Goal: Communication & Community: Answer question/provide support

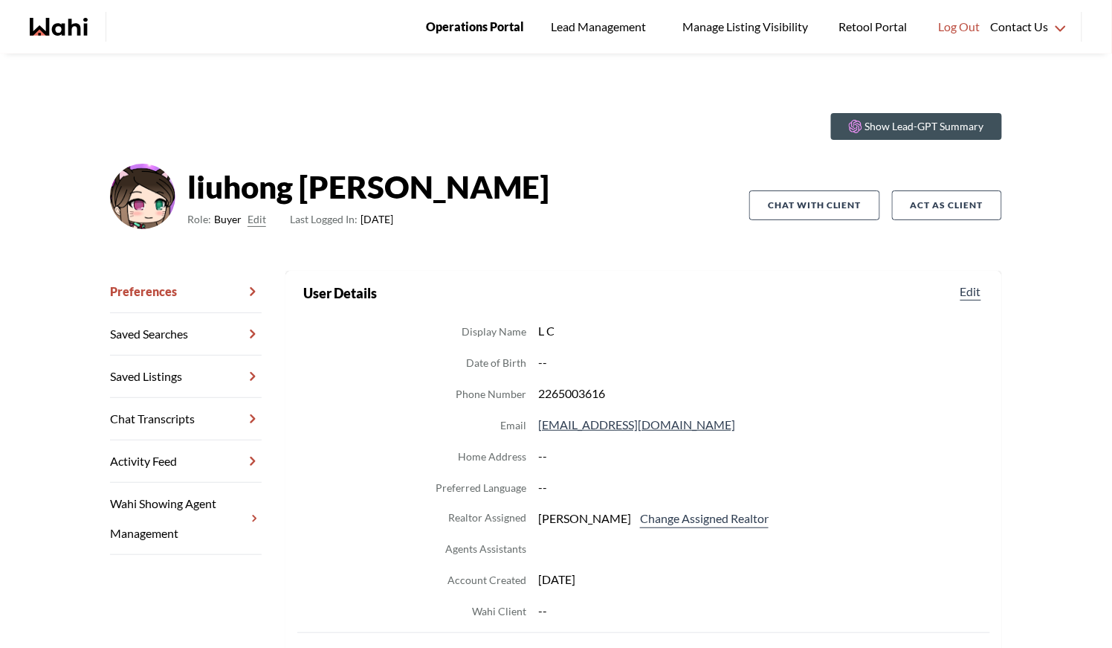
click at [475, 29] on span "Operations Portal" at bounding box center [475, 26] width 98 height 19
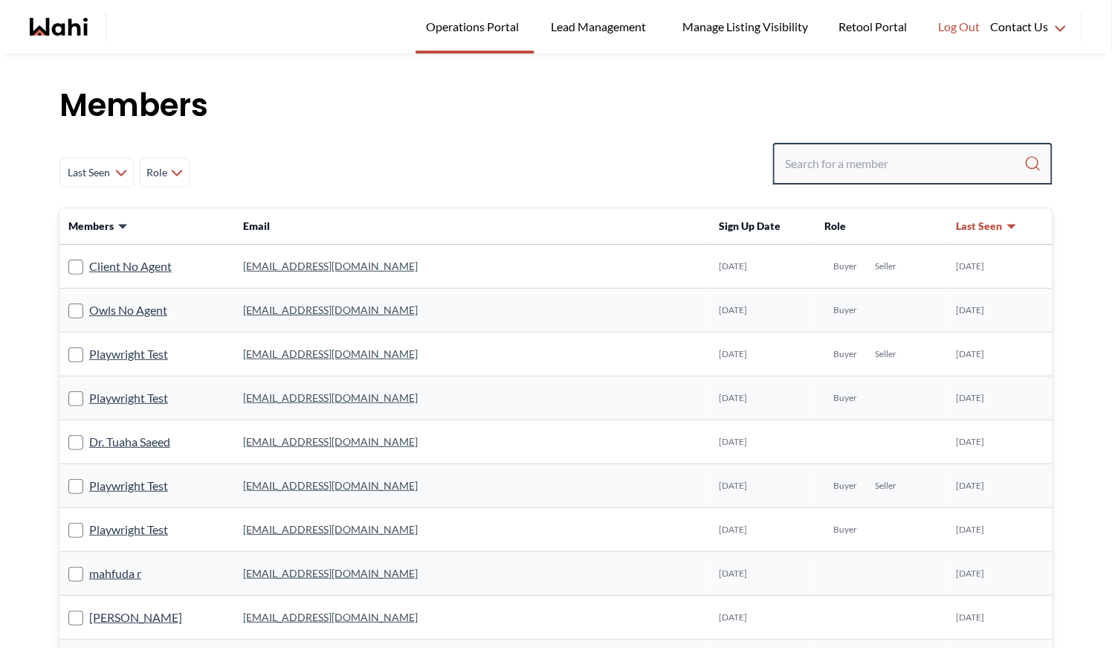
click at [846, 161] on input "Search input" at bounding box center [904, 163] width 239 height 27
type input "faraz"
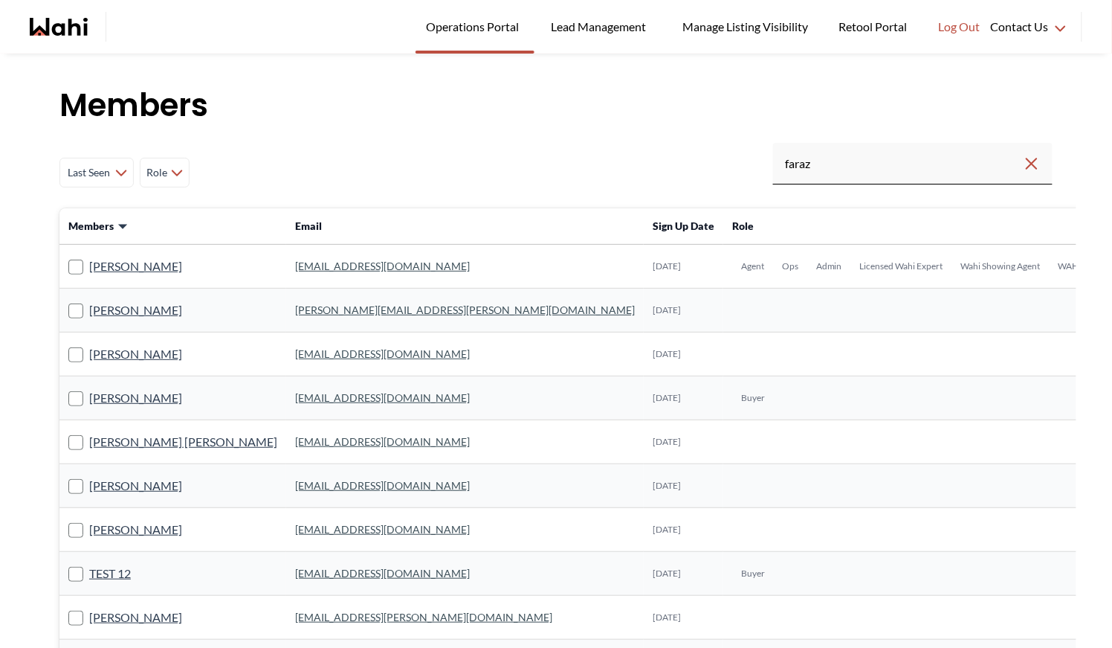
click at [295, 265] on link "faraz.azam@wahi.com" at bounding box center [382, 266] width 175 height 13
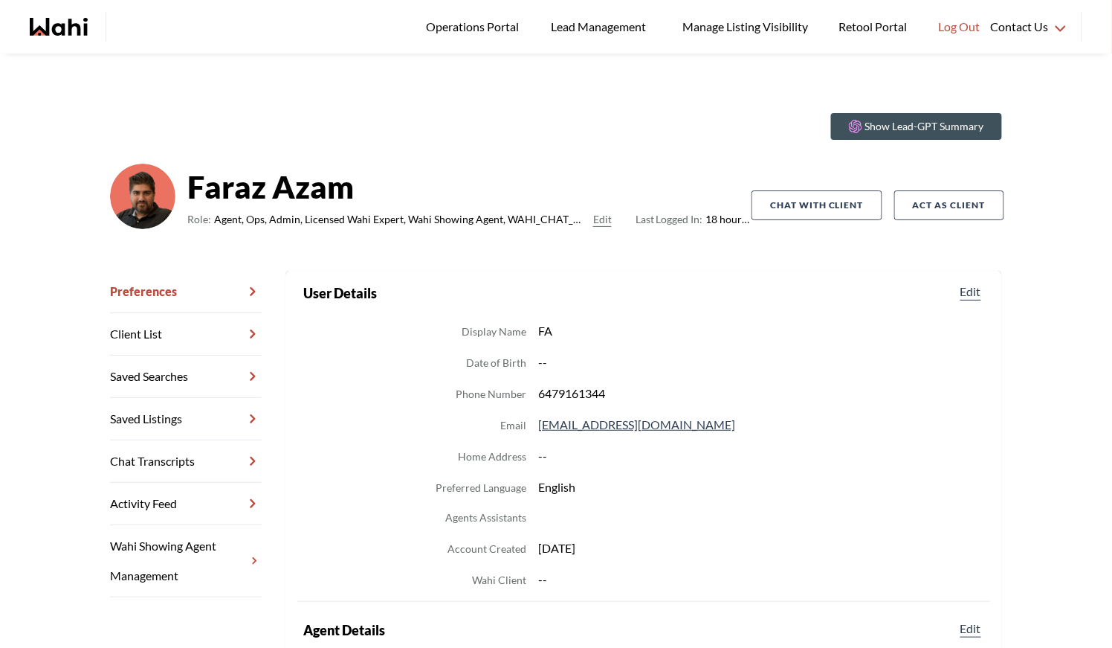
click at [196, 454] on link "Chat Transcripts" at bounding box center [186, 461] width 152 height 42
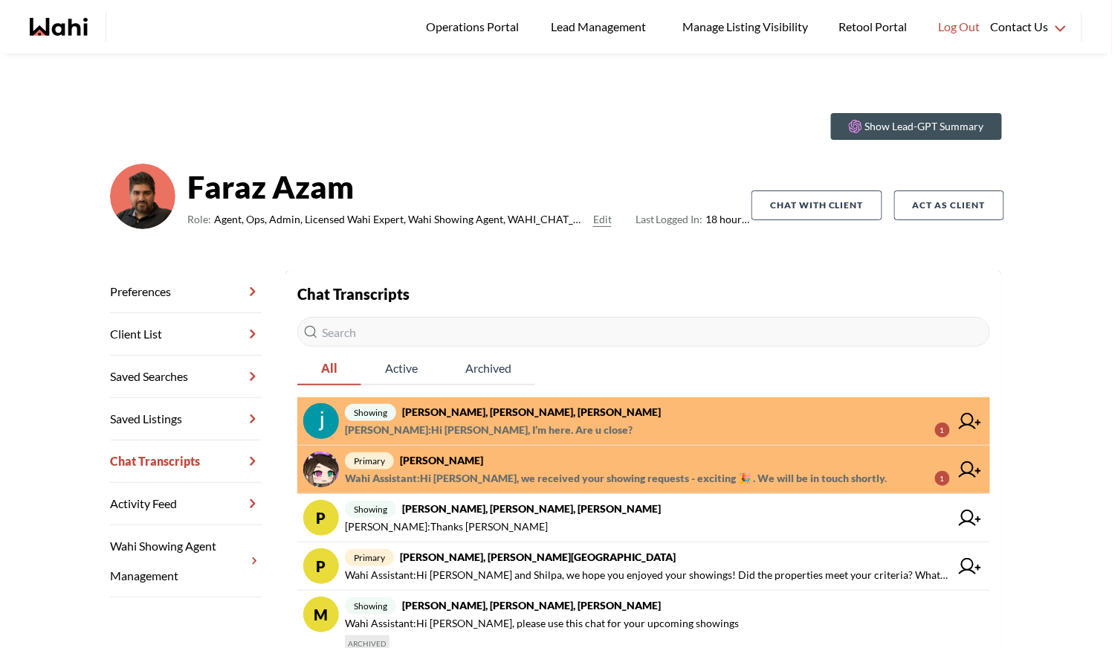
click at [878, 477] on span "Wahi Assistant : Hi Liuhong, we received your showing requests - exciting 🎉 . W…" at bounding box center [647, 478] width 605 height 18
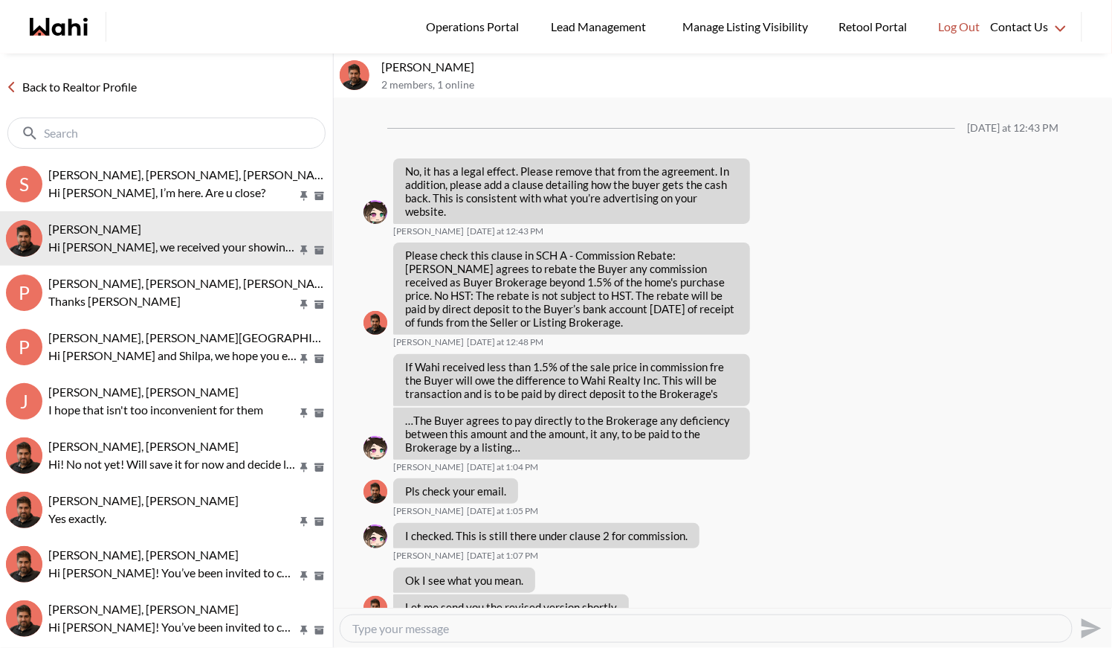
scroll to position [1251, 0]
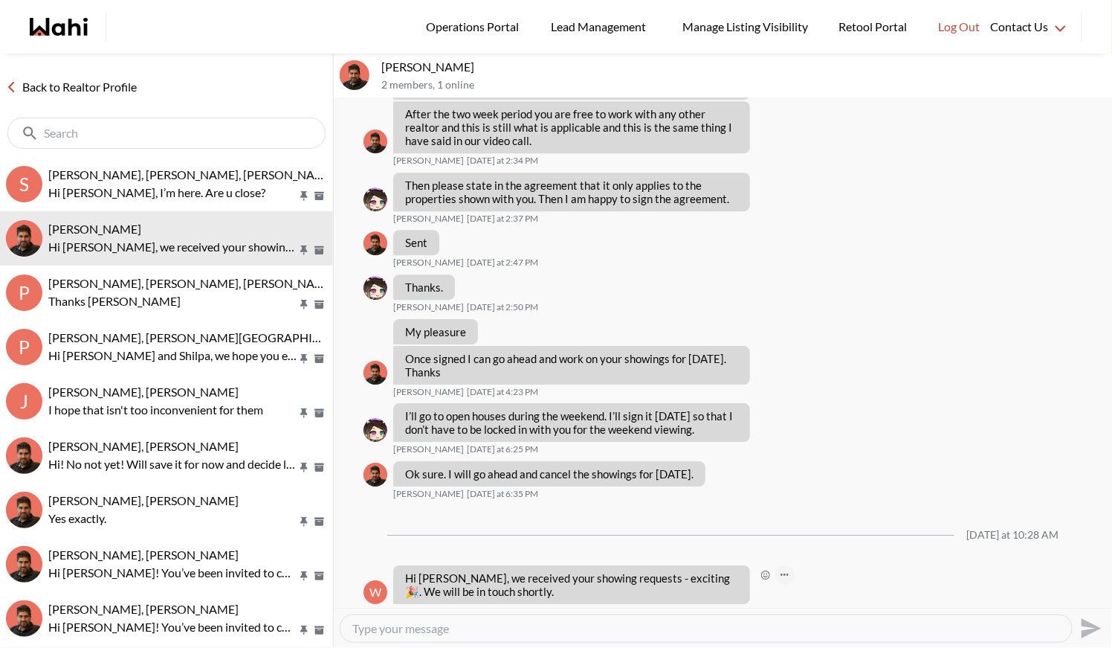
click at [782, 565] on button "Open Message Actions Menu" at bounding box center [785, 574] width 19 height 19
click at [799, 532] on button "Delete" at bounding box center [835, 536] width 119 height 27
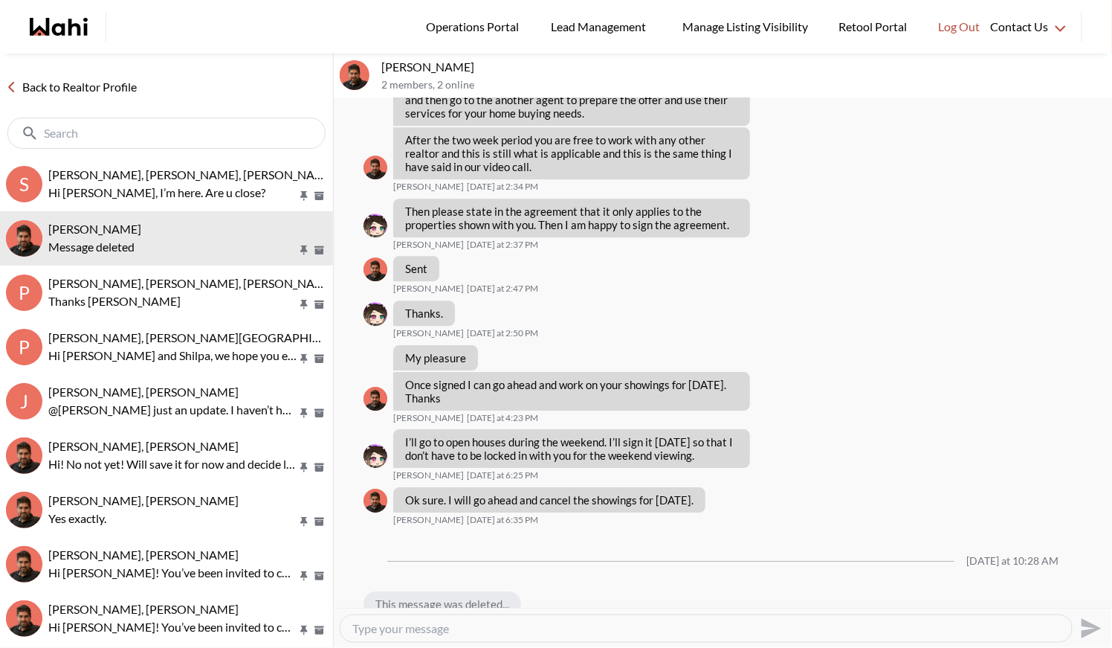
click at [57, 88] on link "Back to Realtor Profile" at bounding box center [71, 86] width 143 height 19
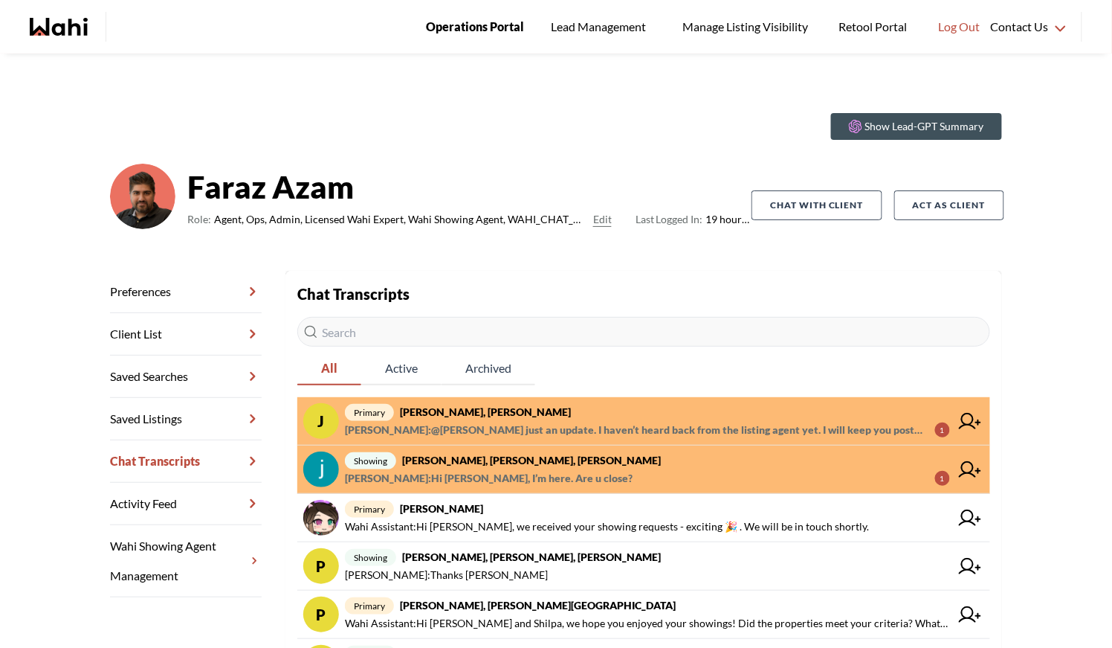
click at [453, 22] on span "Operations Portal" at bounding box center [475, 26] width 98 height 19
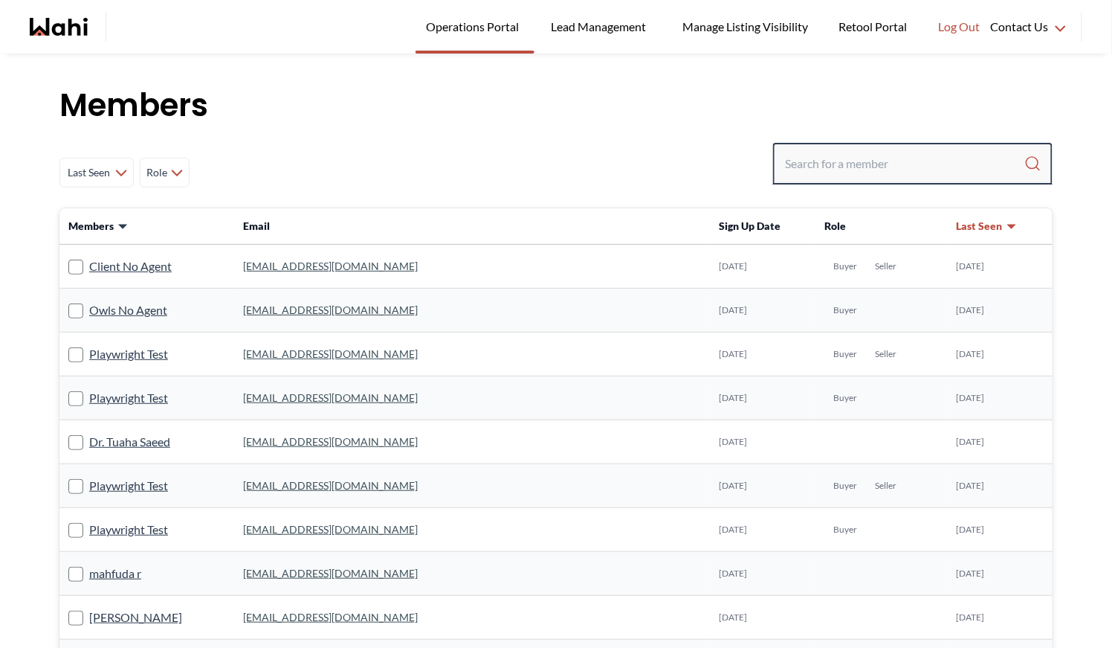
click at [854, 163] on input "Search input" at bounding box center [904, 163] width 239 height 27
type input "m"
type input "ryckm"
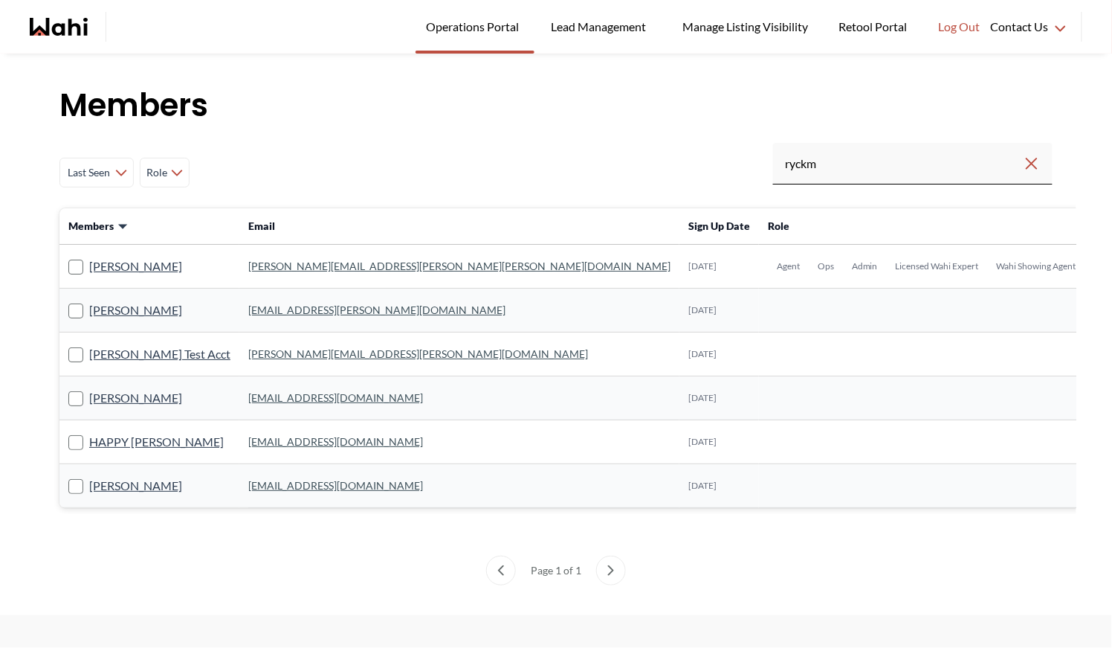
click at [290, 260] on link "michelle.williams@wahi.com" at bounding box center [459, 266] width 422 height 13
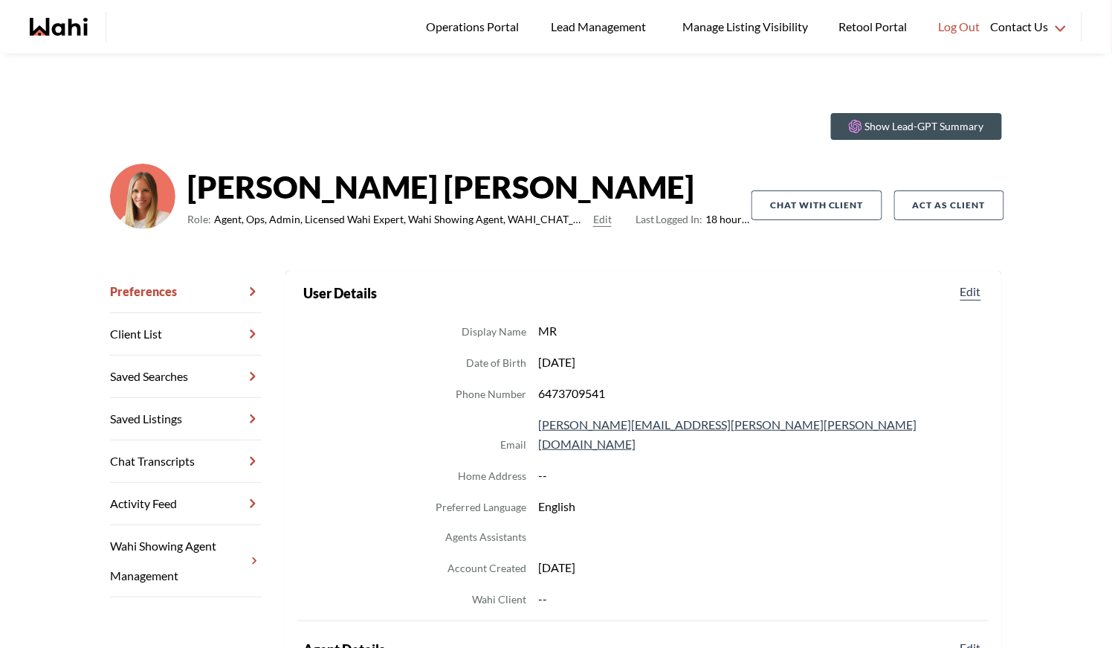
click at [178, 450] on link "Chat Transcripts" at bounding box center [186, 461] width 152 height 42
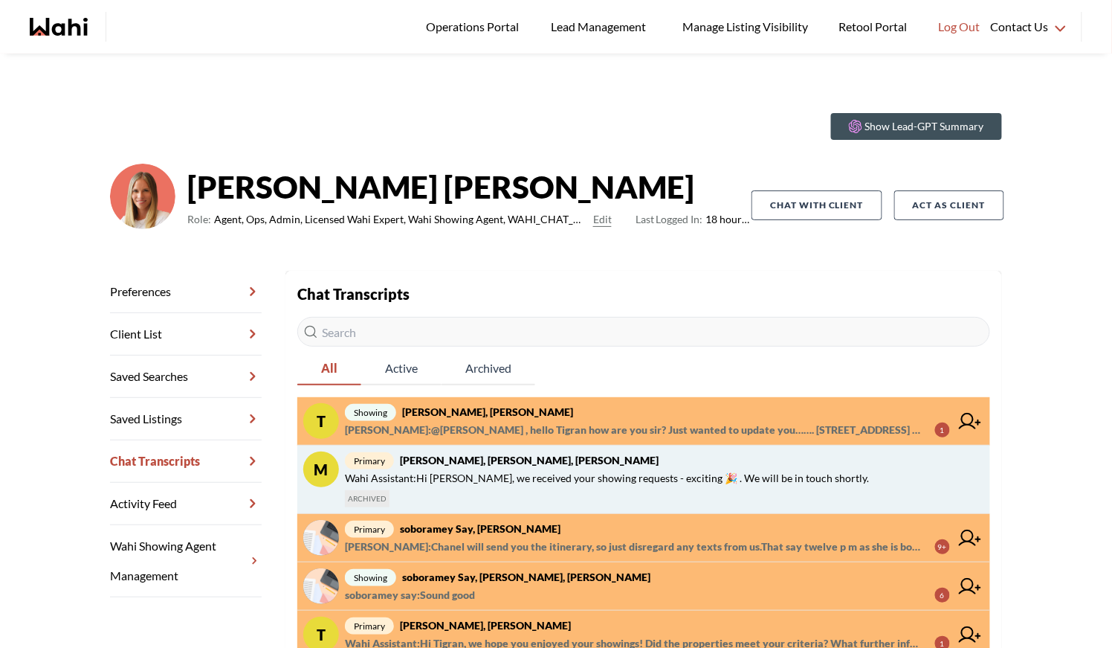
click at [416, 475] on span "Wahi Assistant : Hi Erik, we received your showing requests - exciting 🎉 . We w…" at bounding box center [607, 478] width 524 height 18
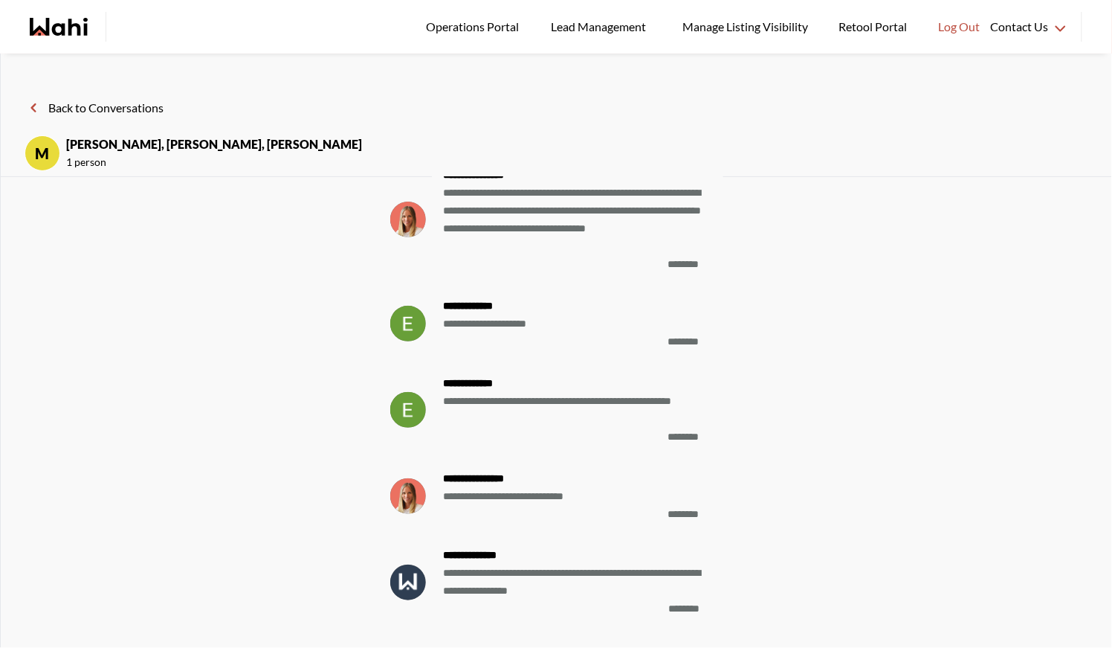
click at [134, 103] on button "Back to Conversations" at bounding box center [94, 107] width 139 height 19
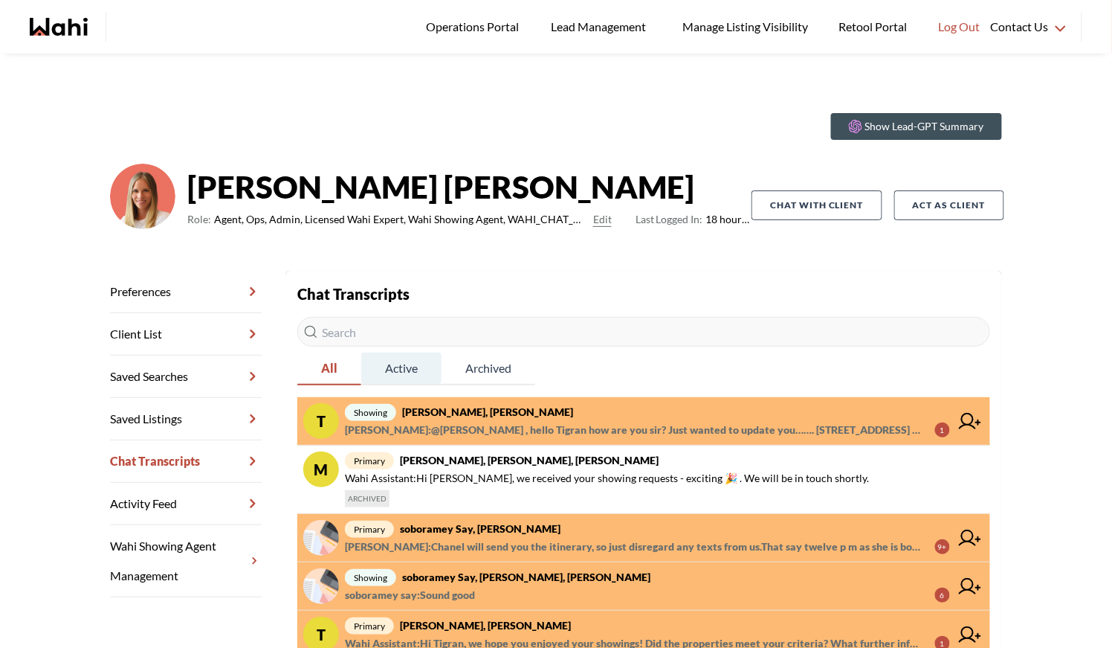
click at [410, 367] on span "Active" at bounding box center [401, 367] width 80 height 31
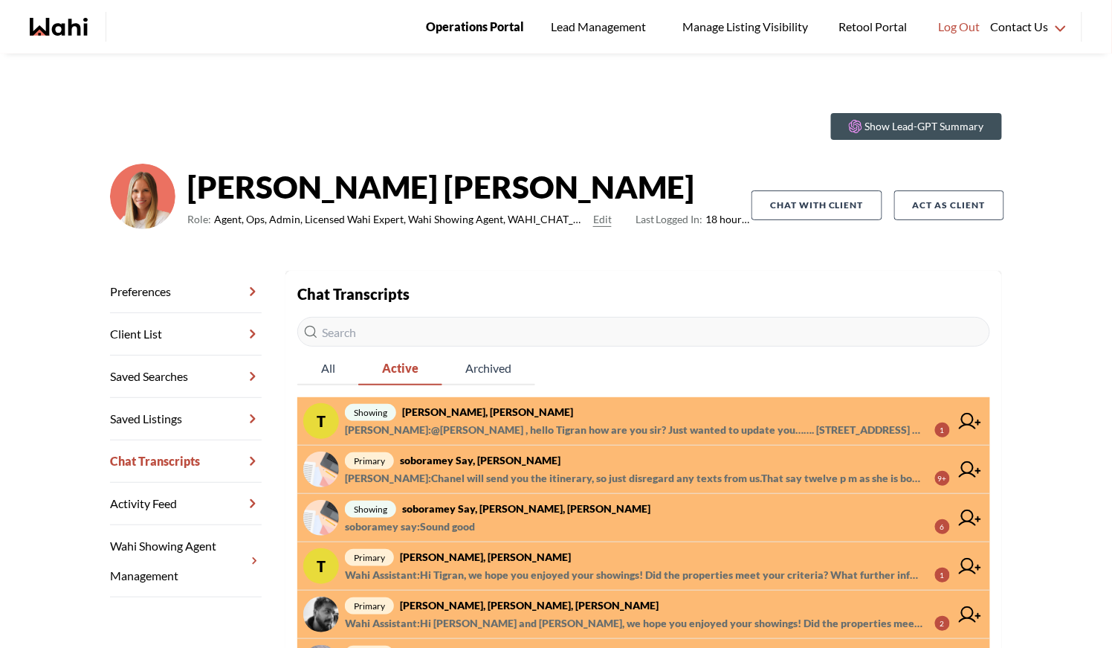
click at [458, 28] on span "Operations Portal" at bounding box center [475, 26] width 98 height 19
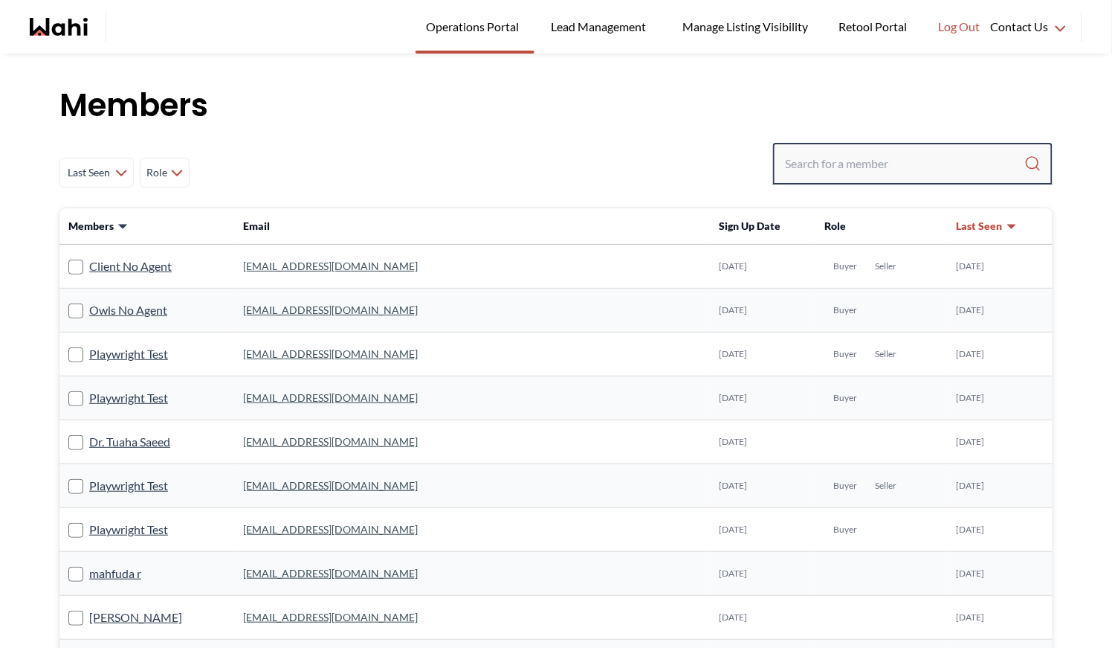
click at [805, 155] on input "Search input" at bounding box center [904, 163] width 239 height 27
type input "oden"
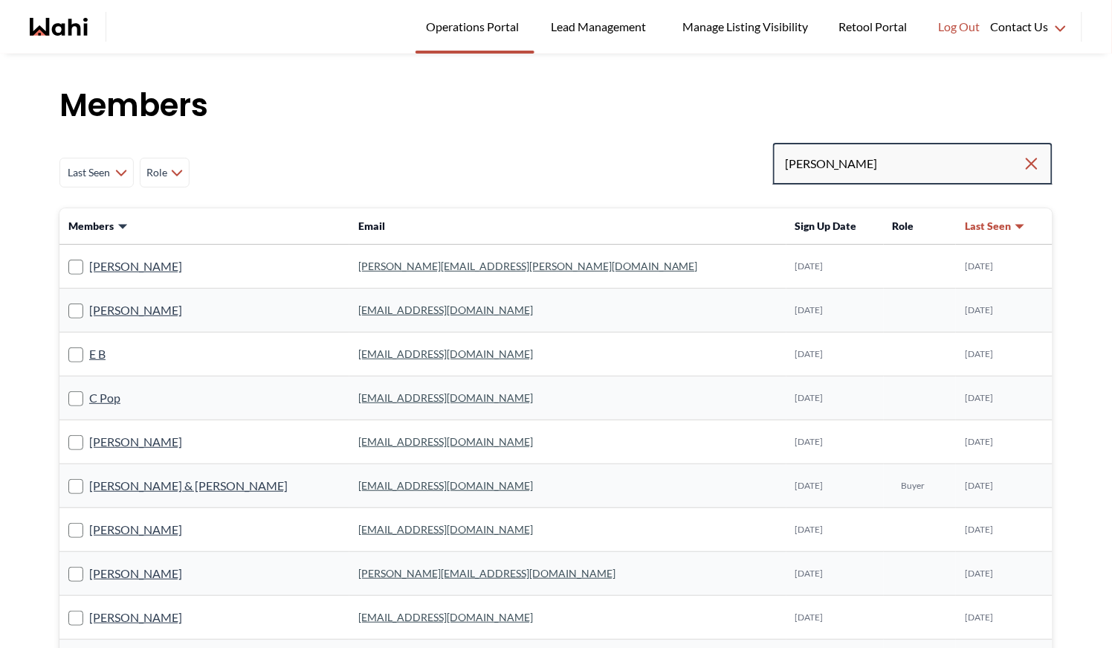
drag, startPoint x: 827, startPoint y: 164, endPoint x: 728, endPoint y: 161, distance: 98.9
click at [728, 163] on div "Last Seen Less day than 1 day ago 1 day ago - 3 days ago 3 days ago - 1 week ag…" at bounding box center [555, 172] width 993 height 59
type input "erik oden"
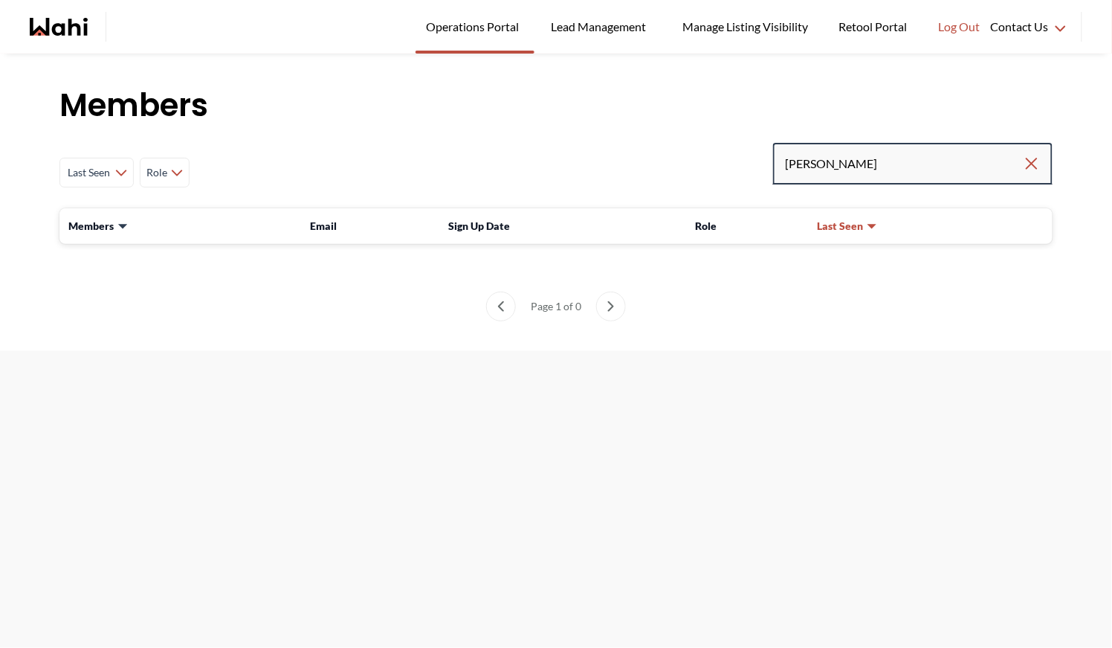
drag, startPoint x: 858, startPoint y: 162, endPoint x: 684, endPoint y: 164, distance: 174.0
click at [684, 164] on div "Last Seen Less day than 1 day ago 1 day ago - 3 days ago 3 days ago - 1 week ag…" at bounding box center [555, 172] width 993 height 59
type input "erik odeg"
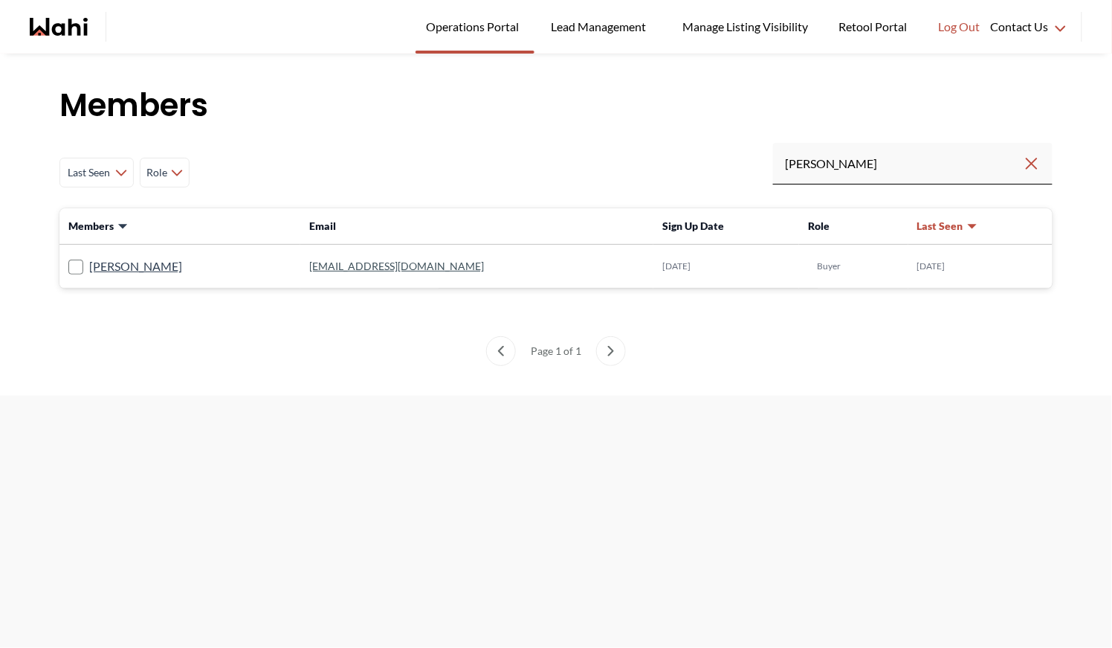
click at [329, 264] on link "eodegaard77@gmail.com" at bounding box center [396, 266] width 175 height 13
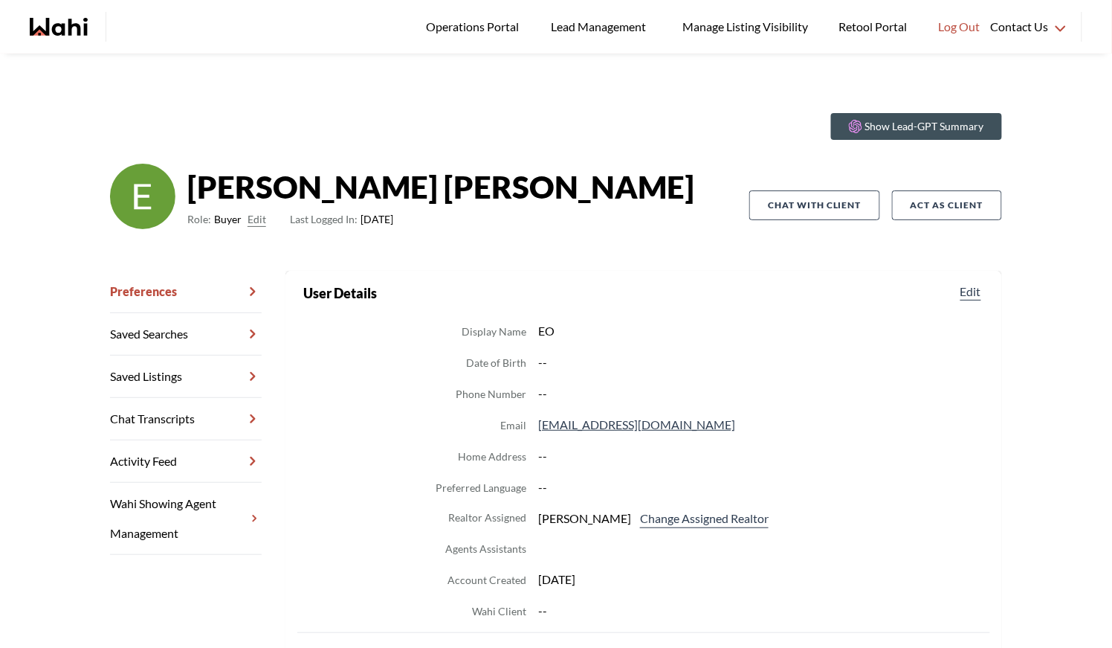
click at [190, 423] on link "Chat Transcripts" at bounding box center [186, 419] width 152 height 42
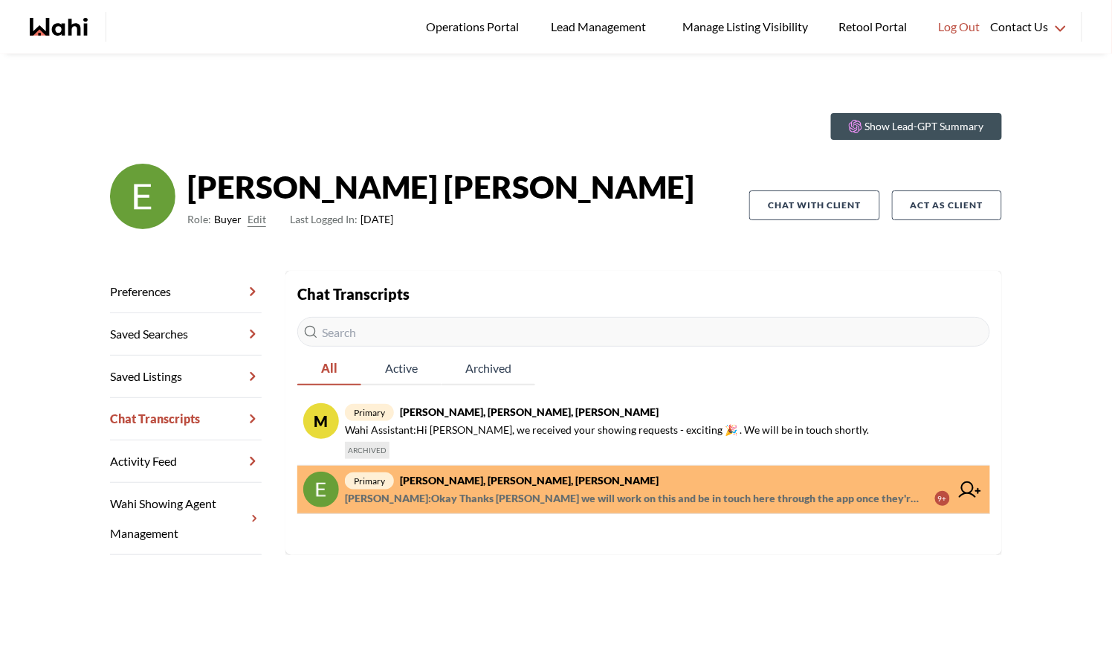
click at [464, 481] on strong "Erik Odegaard, Michelle, Wahi" at bounding box center [529, 480] width 259 height 13
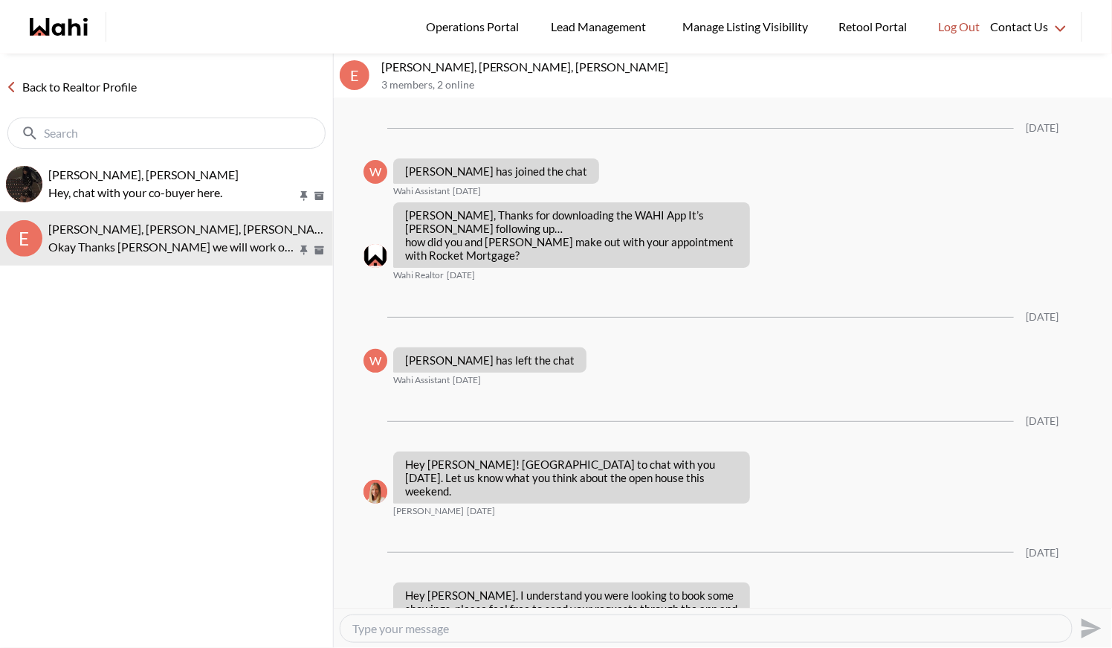
scroll to position [1523, 0]
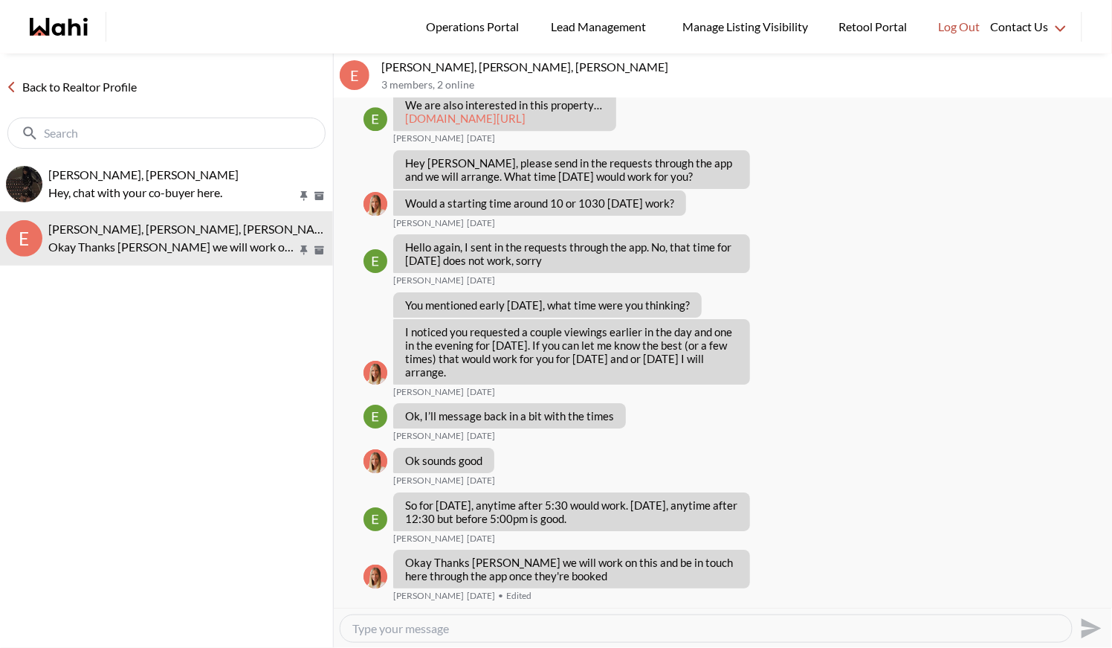
click at [405, 626] on textarea "Type your message" at bounding box center [706, 628] width 708 height 15
type textarea "Hi Erik, your showings are being confirmed by paul for 2pm tmrw - you will see …"
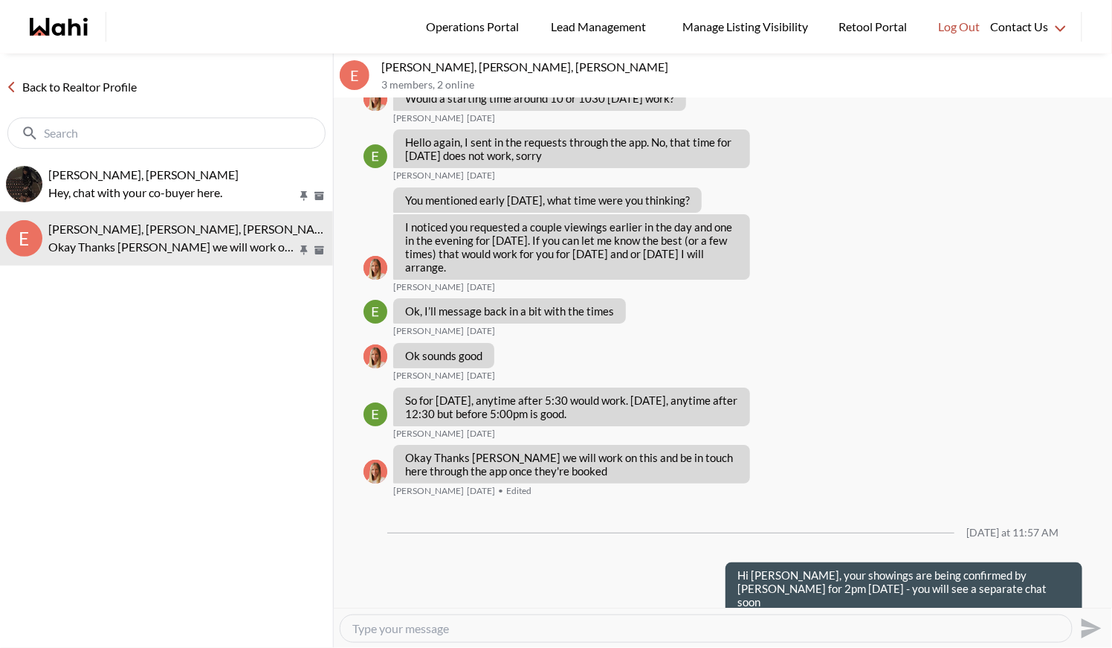
scroll to position [1641, 0]
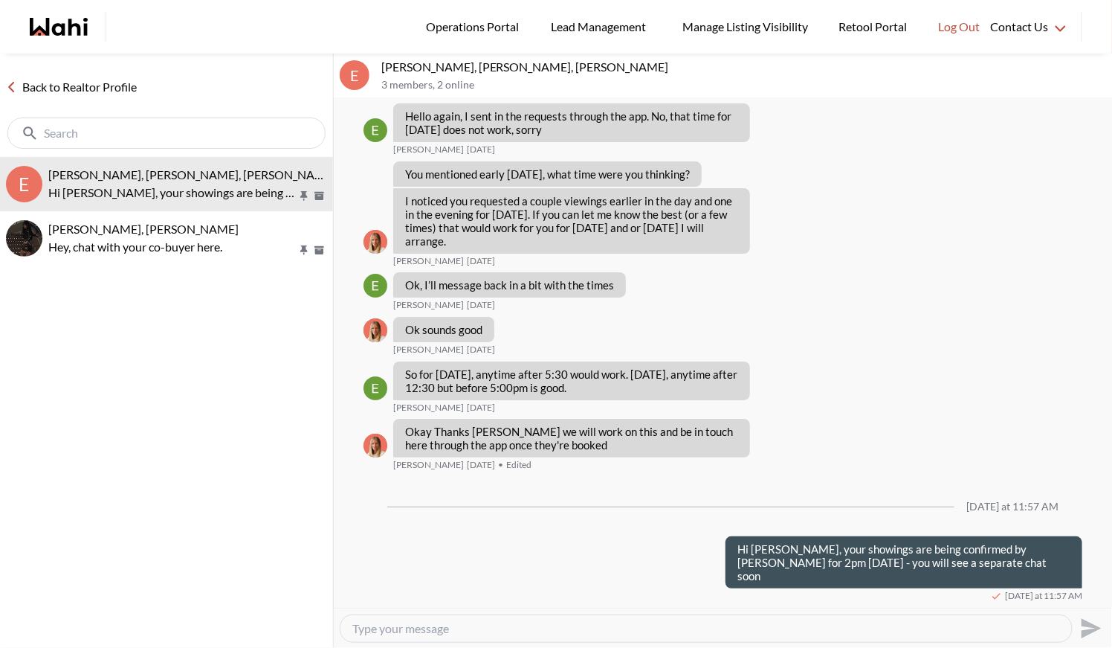
click at [62, 82] on link "Back to Realtor Profile" at bounding box center [71, 86] width 143 height 19
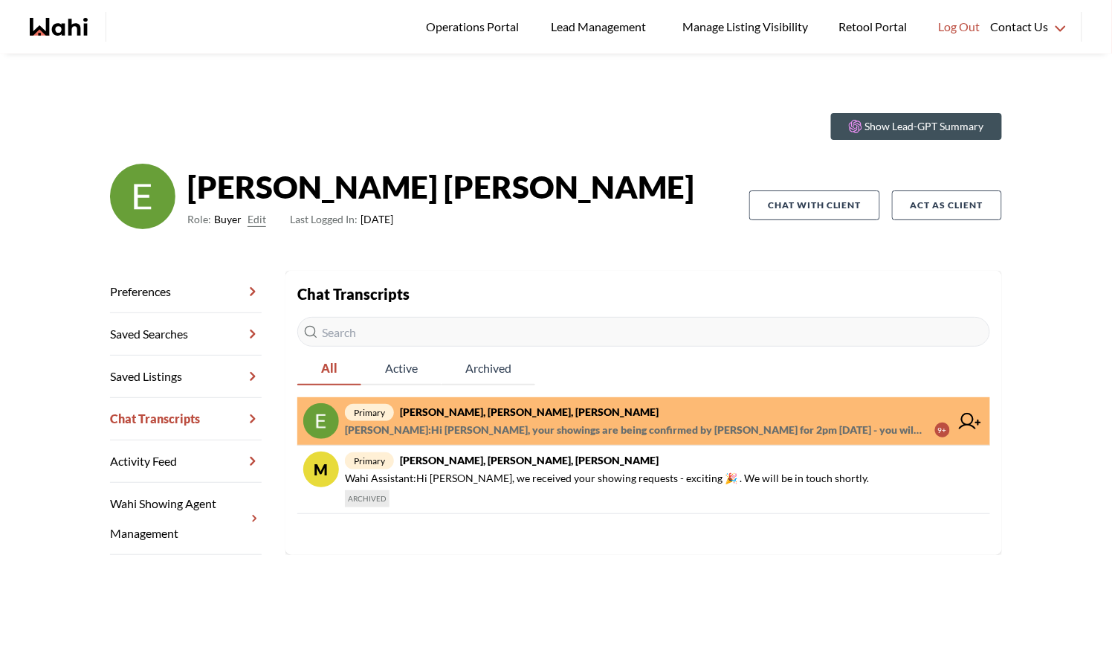
click at [184, 281] on link "Preferences" at bounding box center [186, 292] width 152 height 42
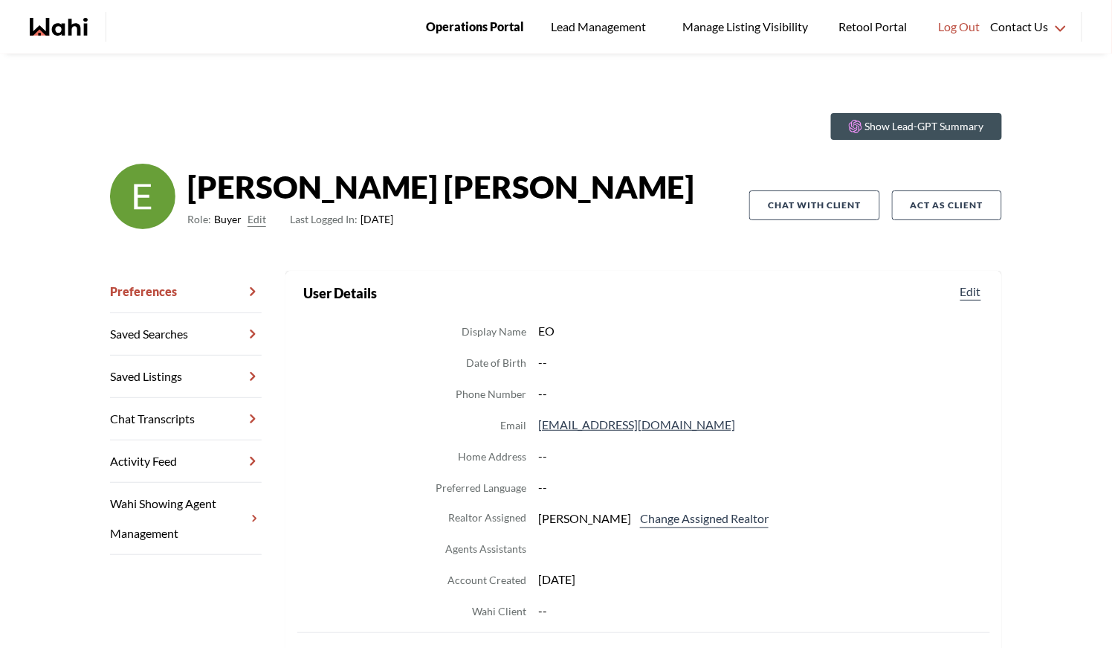
click at [468, 30] on span "Operations Portal" at bounding box center [475, 26] width 98 height 19
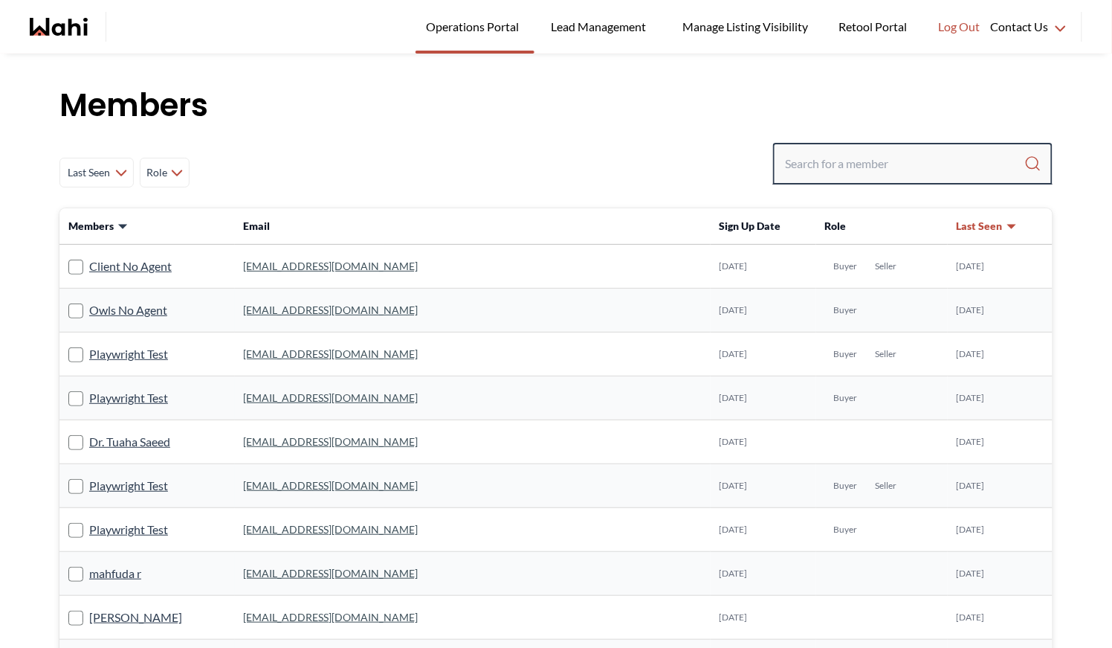
click at [862, 167] on input "Search input" at bounding box center [904, 163] width 239 height 27
type input "ryckm"
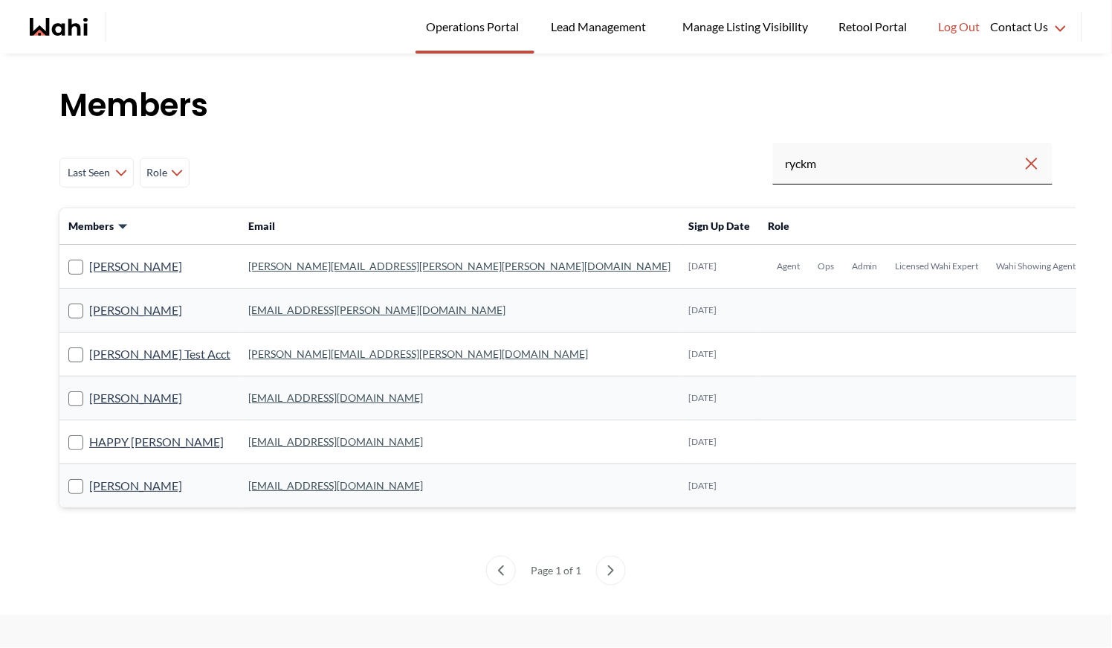
click at [261, 263] on link "[PERSON_NAME][EMAIL_ADDRESS][PERSON_NAME][PERSON_NAME][DOMAIN_NAME]" at bounding box center [459, 266] width 422 height 13
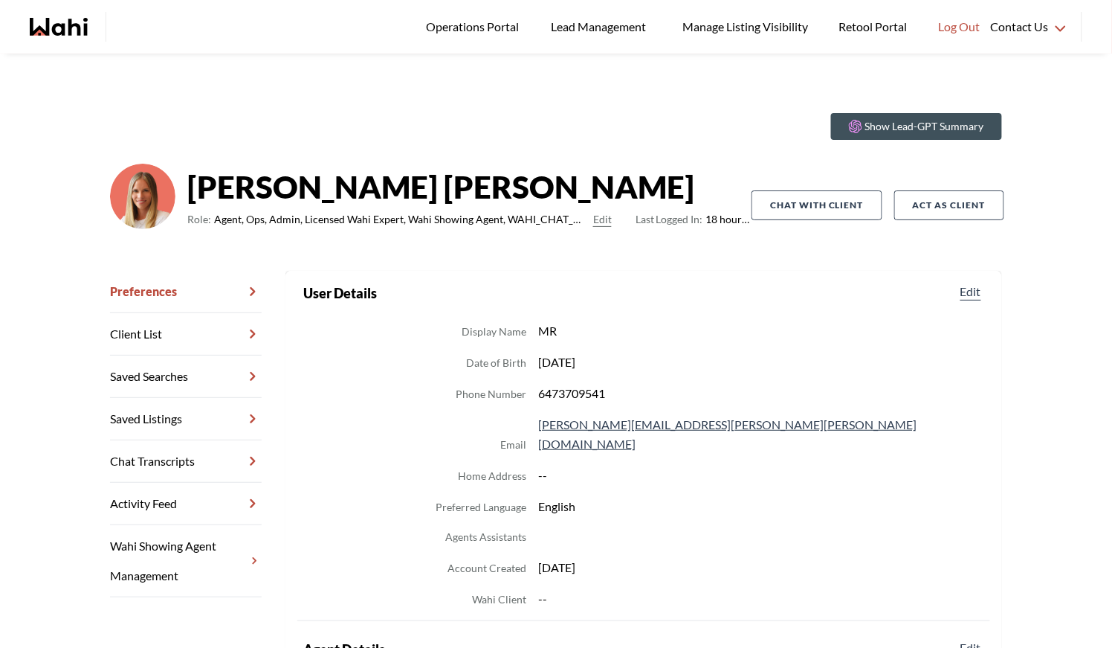
click at [194, 444] on link "Chat Transcripts" at bounding box center [186, 461] width 152 height 42
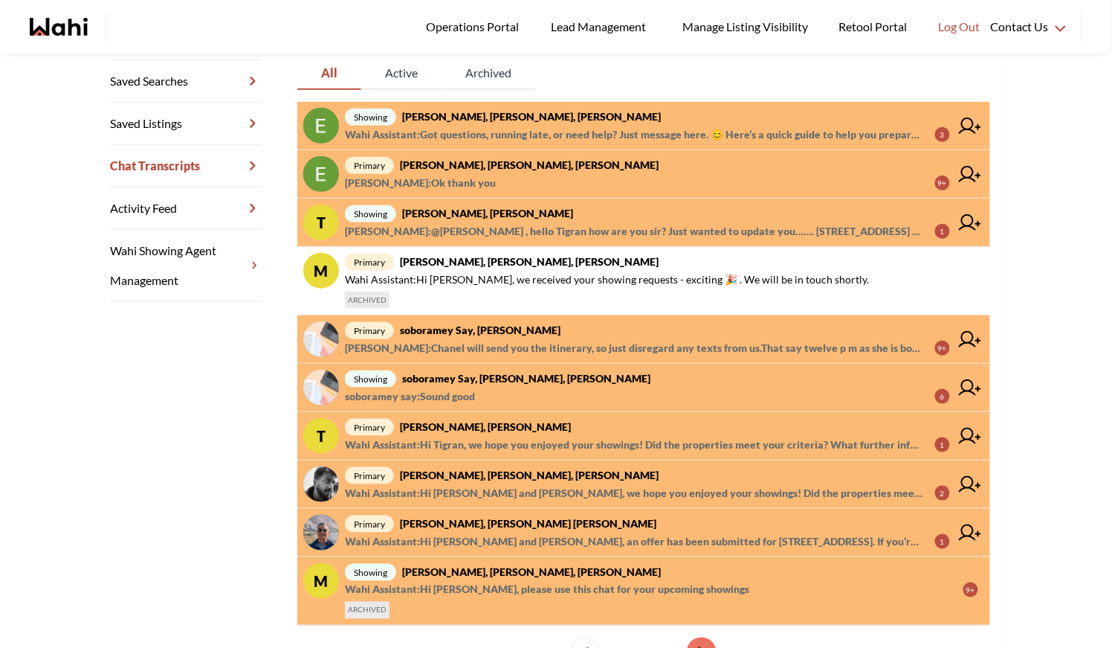
scroll to position [302, 0]
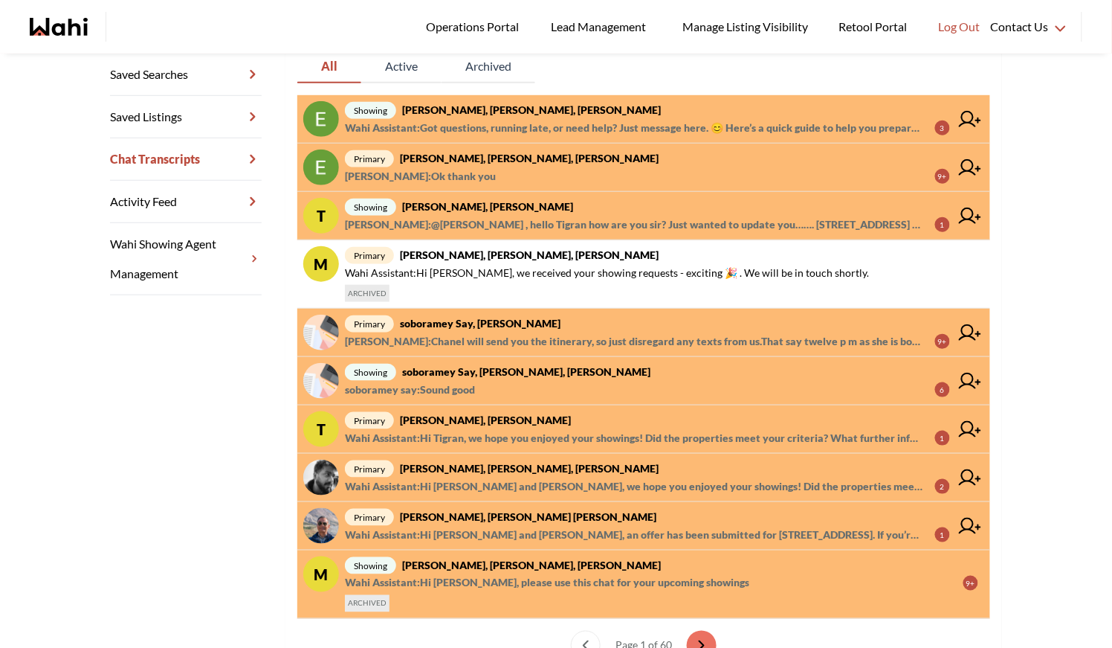
click at [492, 111] on strong "[PERSON_NAME], [PERSON_NAME], [PERSON_NAME]" at bounding box center [531, 109] width 259 height 13
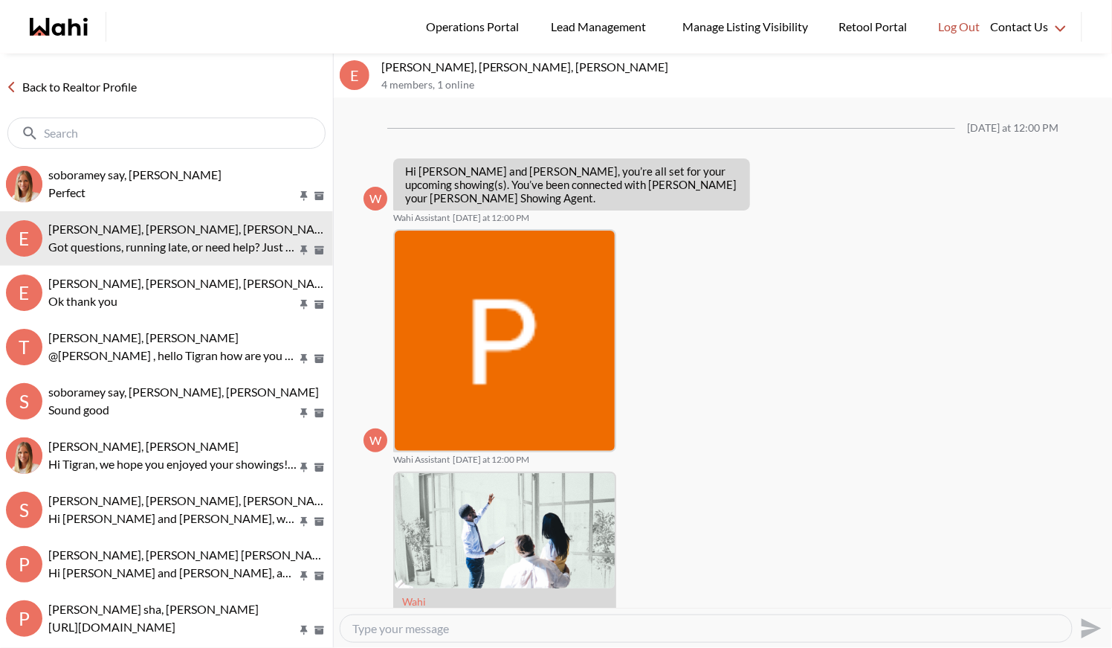
scroll to position [123, 0]
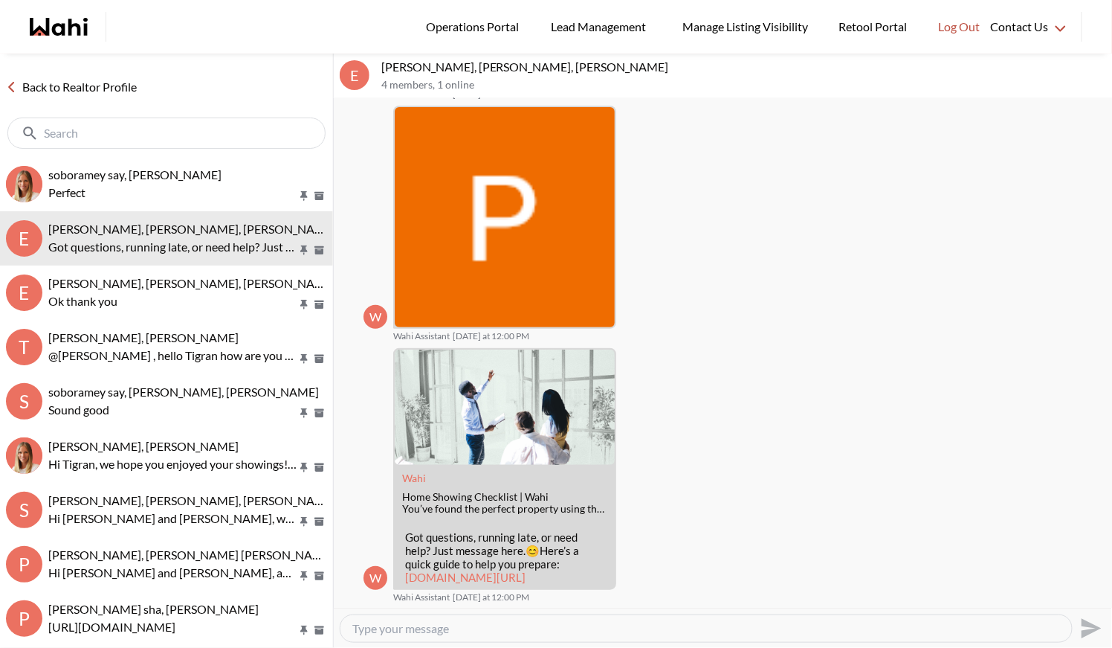
click at [84, 78] on link "Back to Realtor Profile" at bounding box center [71, 86] width 143 height 19
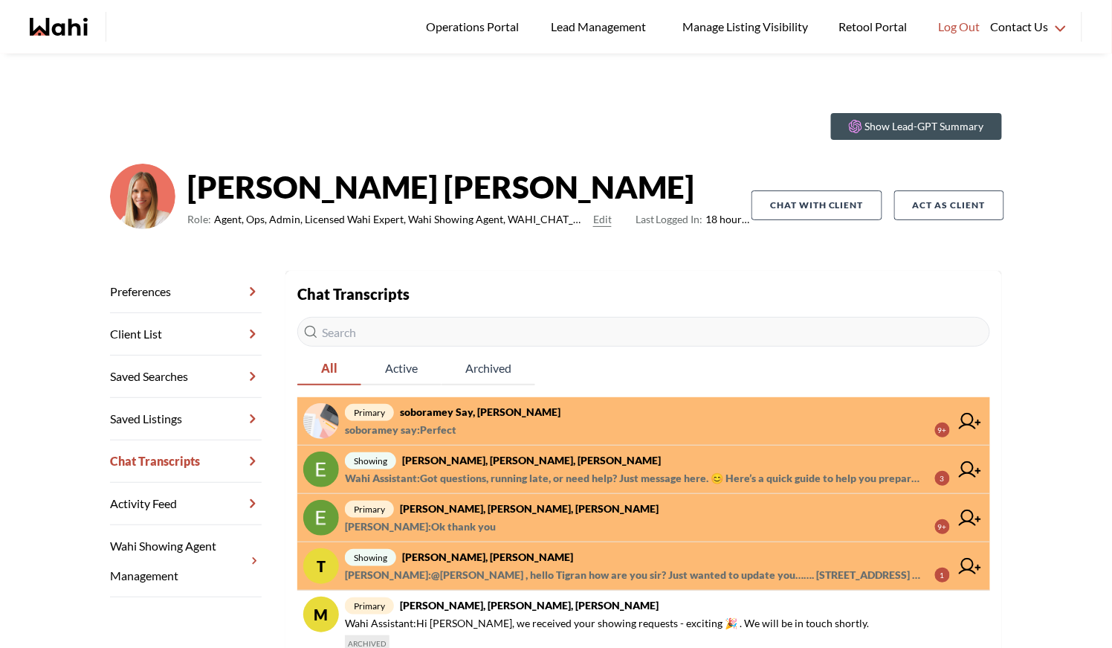
click at [463, 419] on span "primary soboramey say, [PERSON_NAME]" at bounding box center [647, 412] width 605 height 18
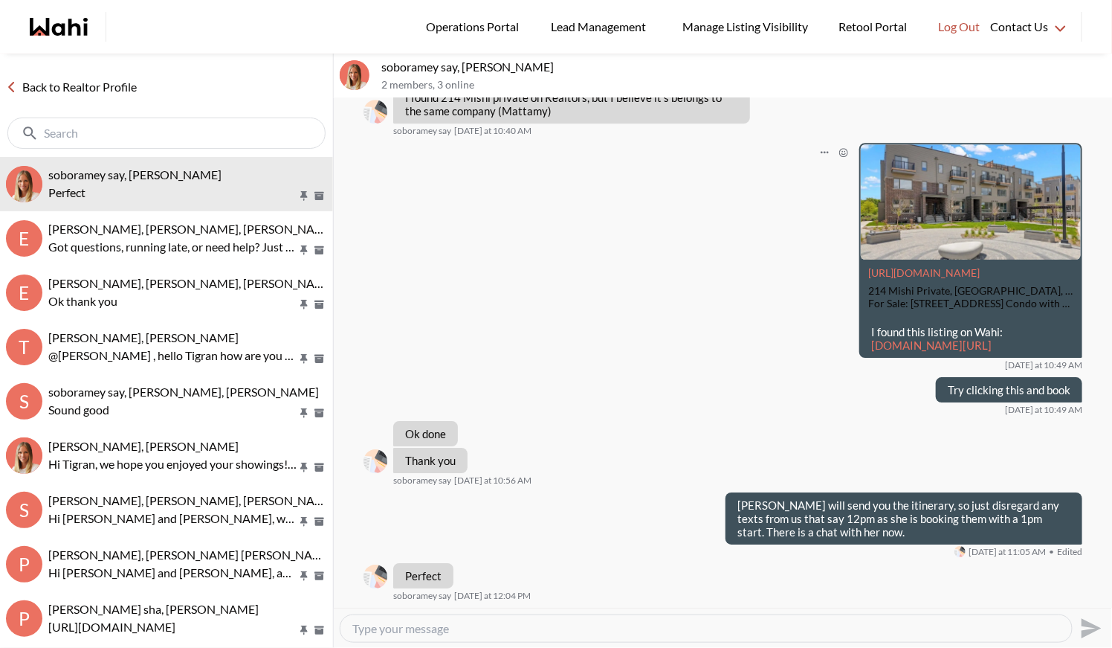
scroll to position [1433, 0]
click at [39, 97] on div "Back to Realtor Profile" at bounding box center [166, 105] width 333 height 103
click at [67, 82] on link "Back to Realtor Profile" at bounding box center [71, 86] width 143 height 19
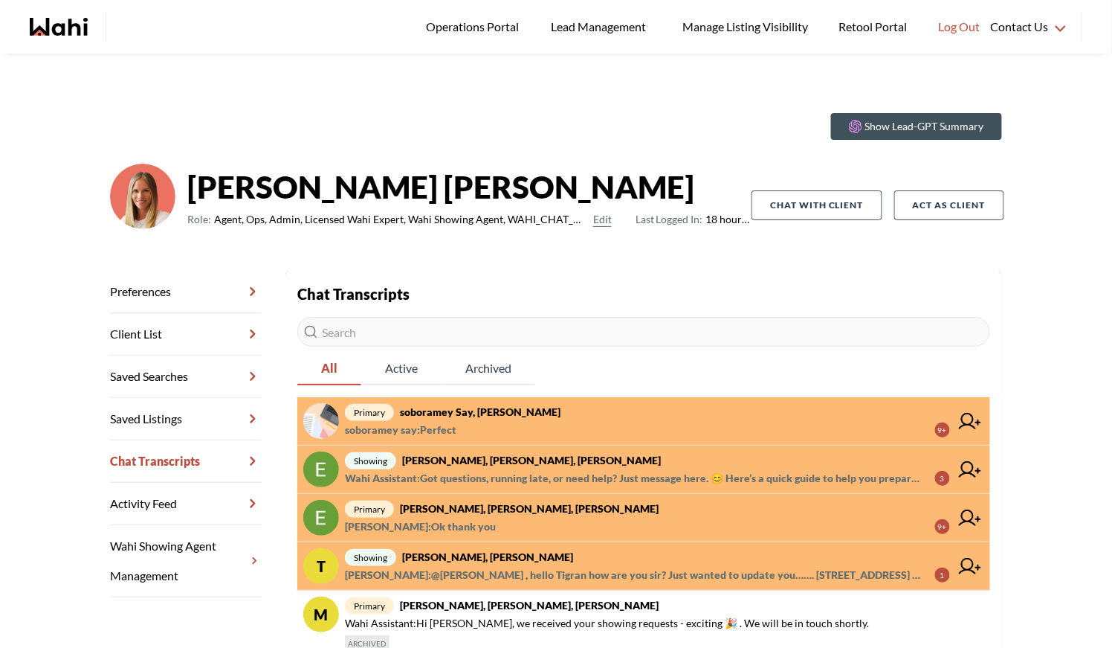
click at [436, 410] on strong "soboramey say, Michelle" at bounding box center [480, 411] width 161 height 13
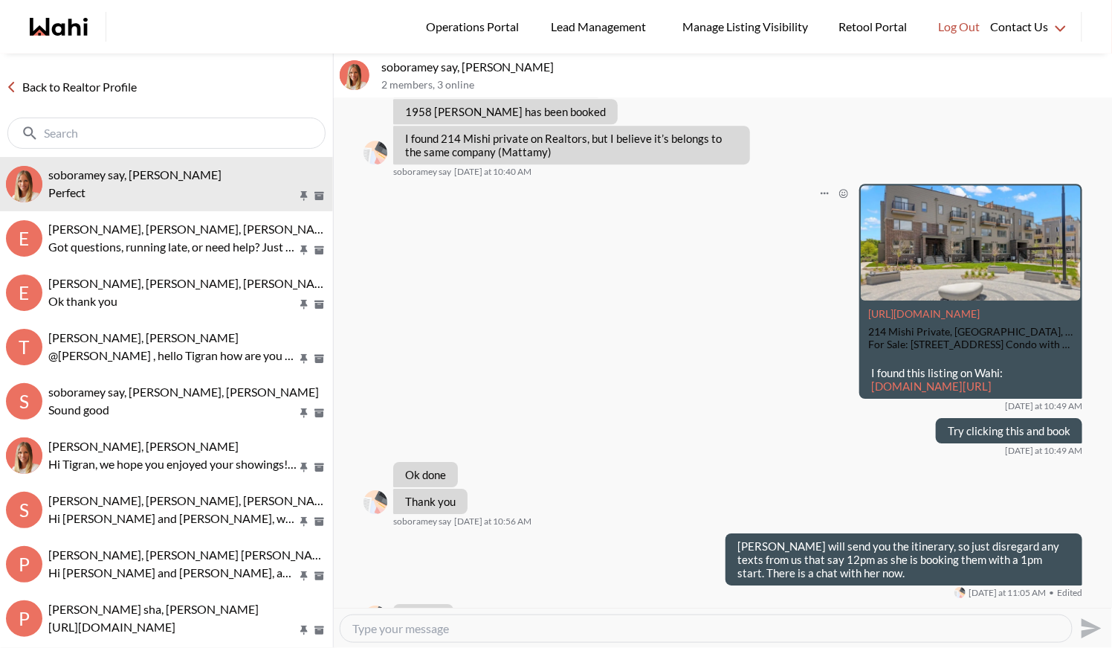
scroll to position [1433, 0]
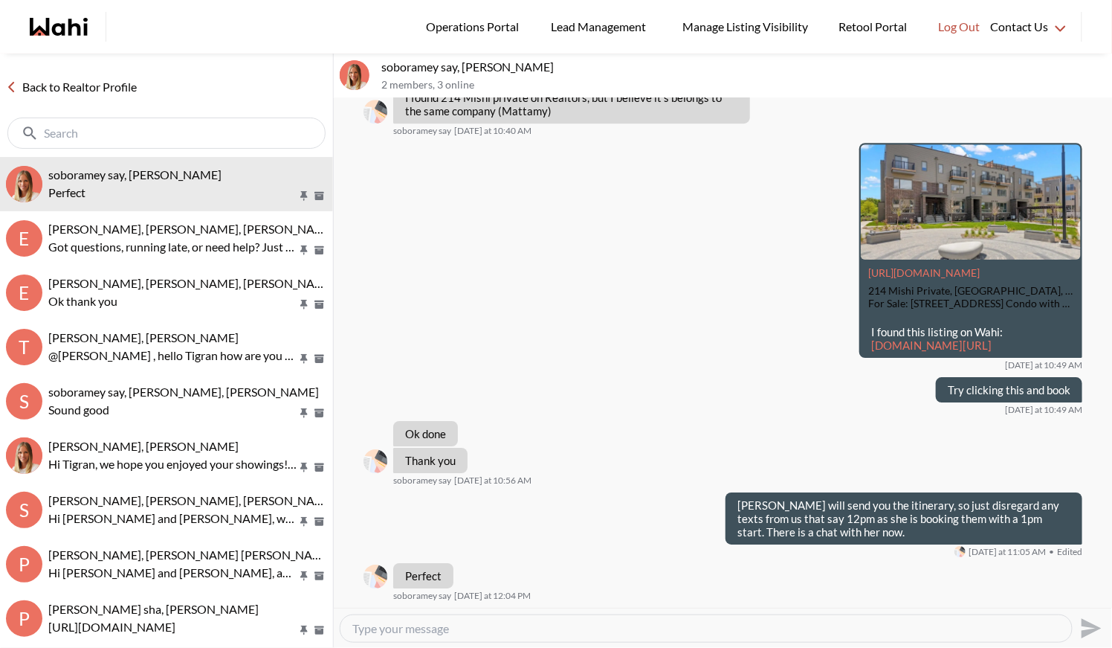
click at [112, 94] on link "Back to Realtor Profile" at bounding box center [71, 86] width 143 height 19
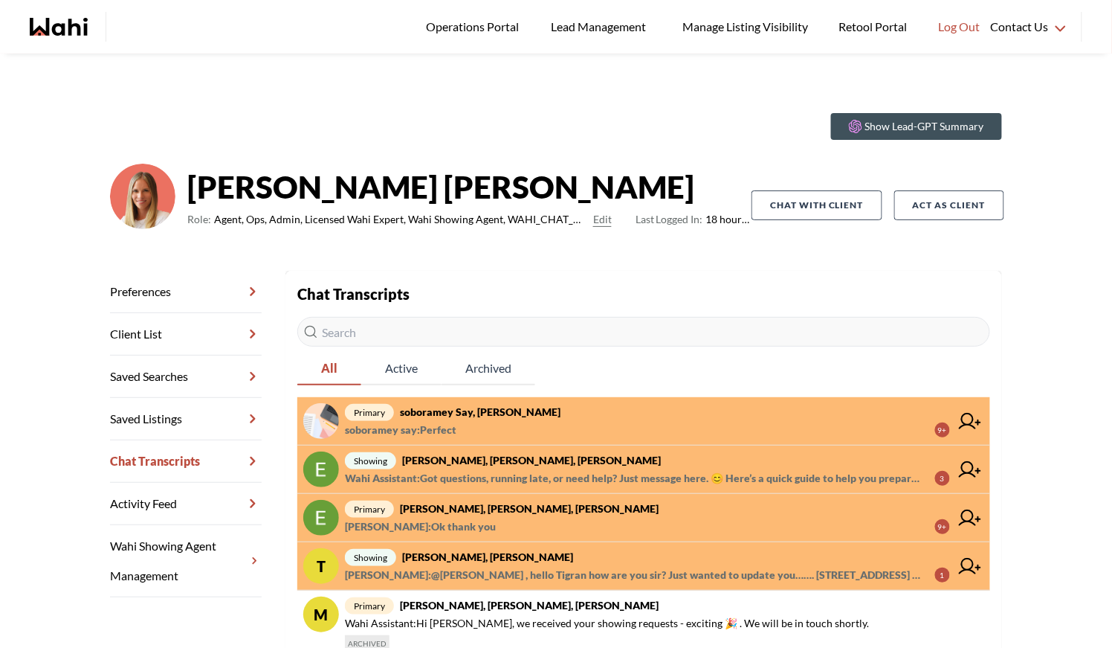
click at [481, 474] on span "Wahi Assistant : Got questions, running late, or need help? Just message here. …" at bounding box center [634, 478] width 578 height 18
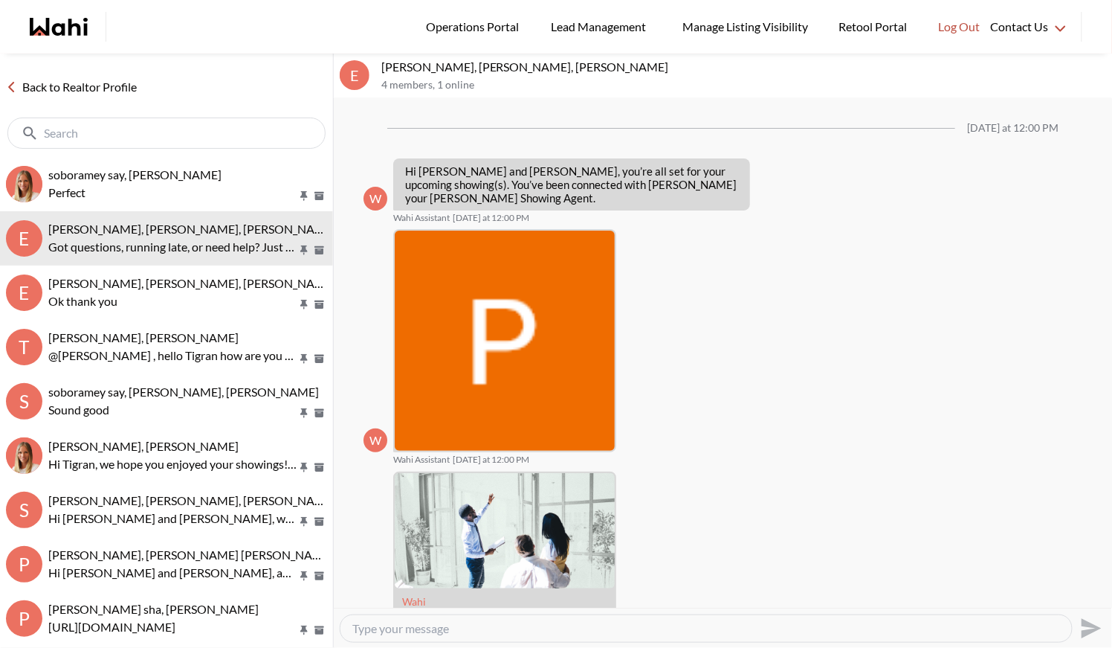
click at [36, 83] on link "Back to Realtor Profile" at bounding box center [71, 86] width 143 height 19
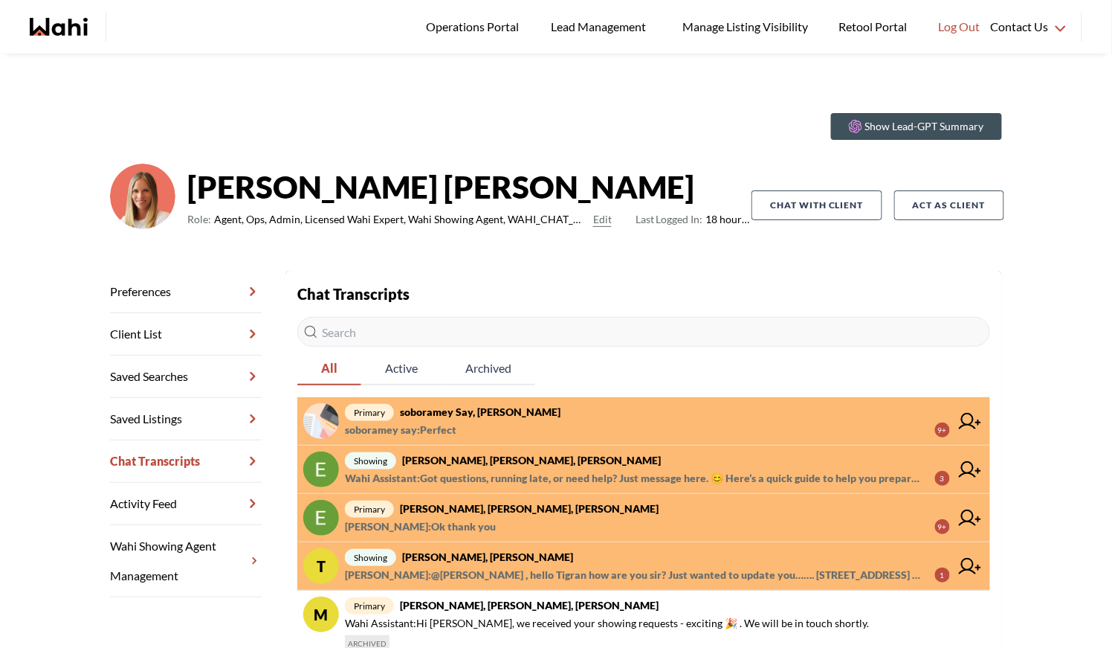
click at [485, 568] on span "Paul Sharma : @TIGRAN ARUSTAMYAN , hello Tigran how are you sir? Just wanted to…" at bounding box center [634, 575] width 578 height 18
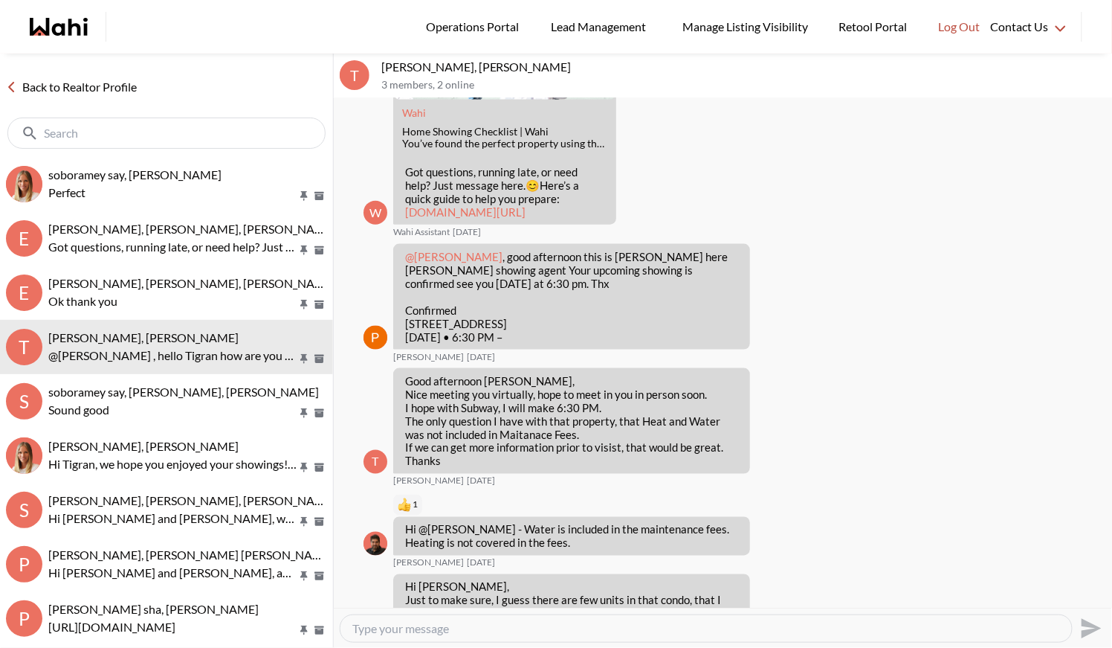
scroll to position [361, 0]
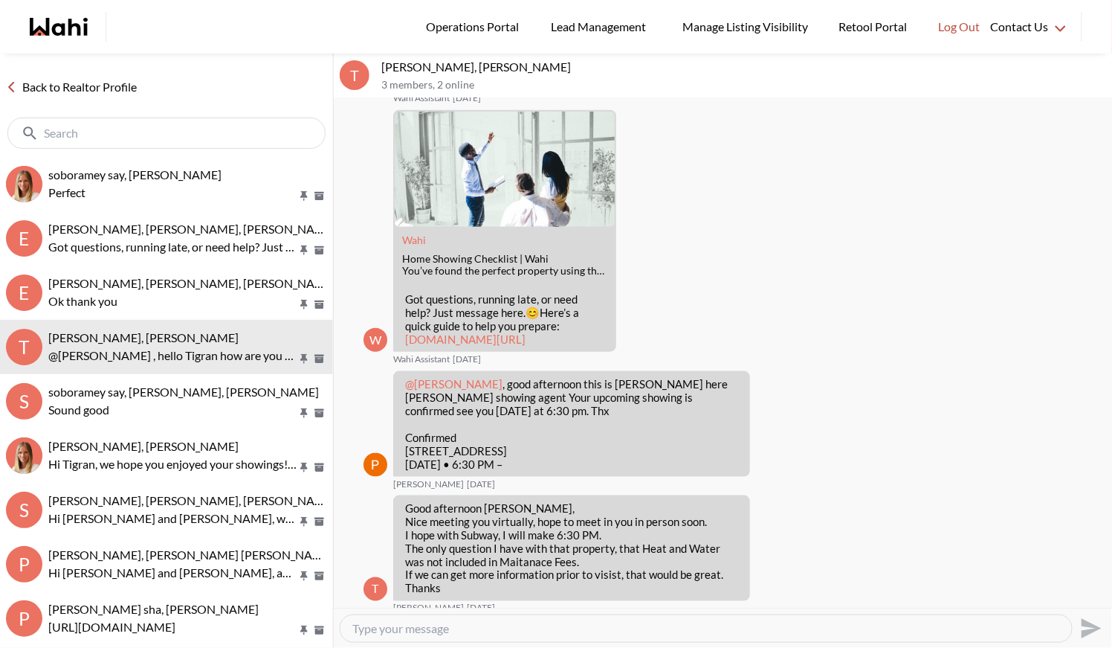
click at [84, 84] on link "Back to Realtor Profile" at bounding box center [71, 86] width 143 height 19
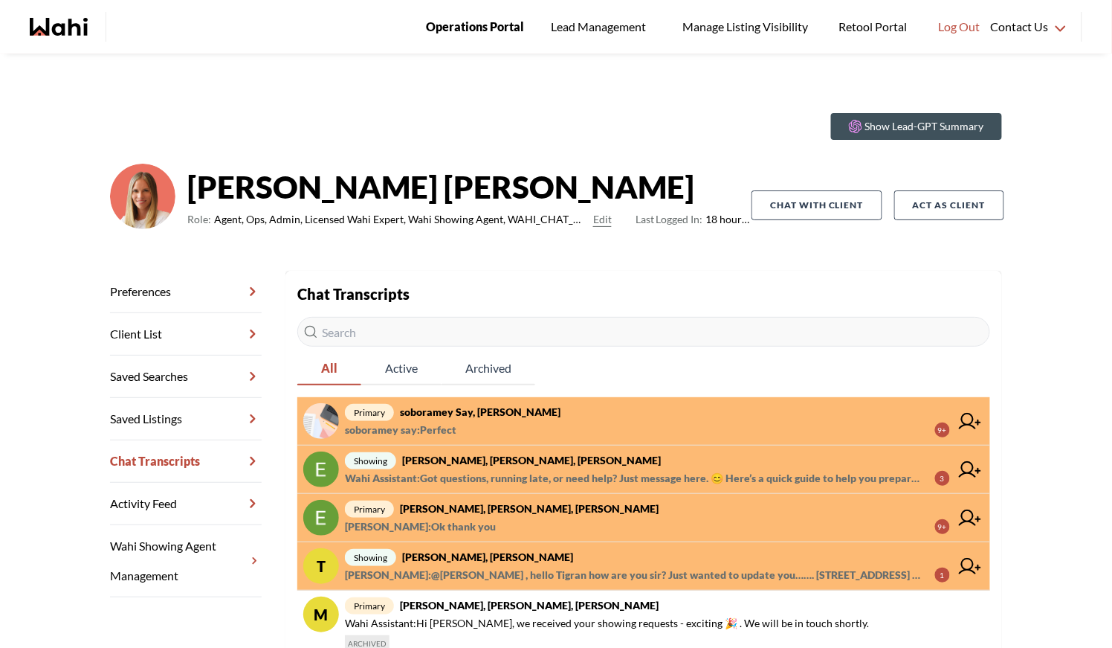
click at [460, 15] on link "Operations Portal" at bounding box center [475, 27] width 119 height 54
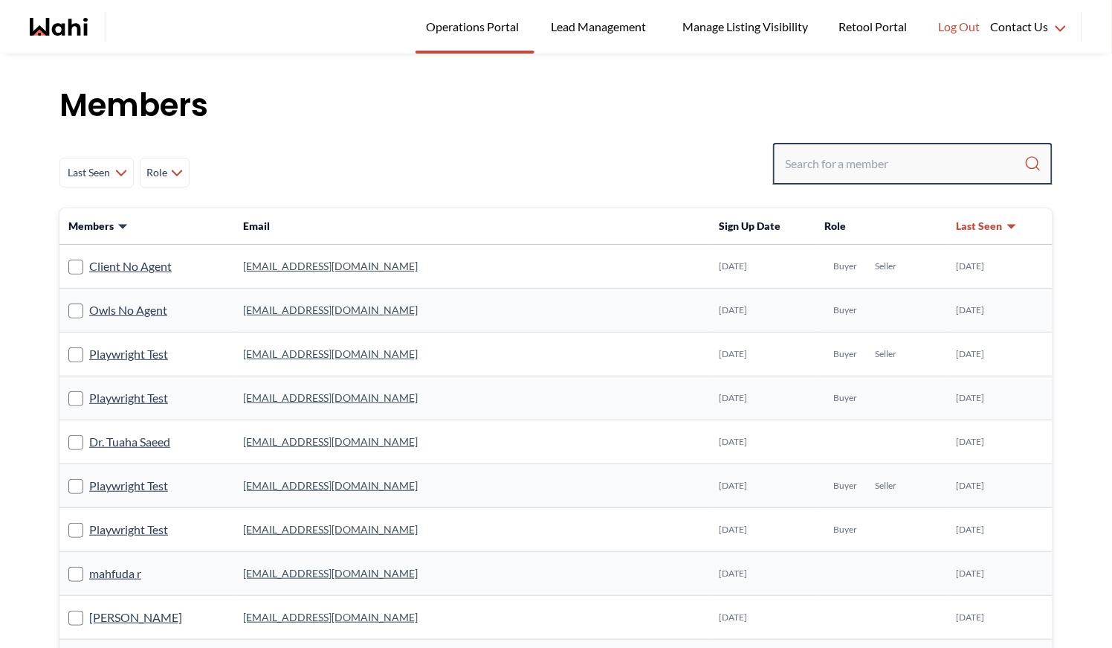
click at [822, 165] on input "Search input" at bounding box center [904, 163] width 239 height 27
type input "e"
type input "t"
type input "[PERSON_NAME]"
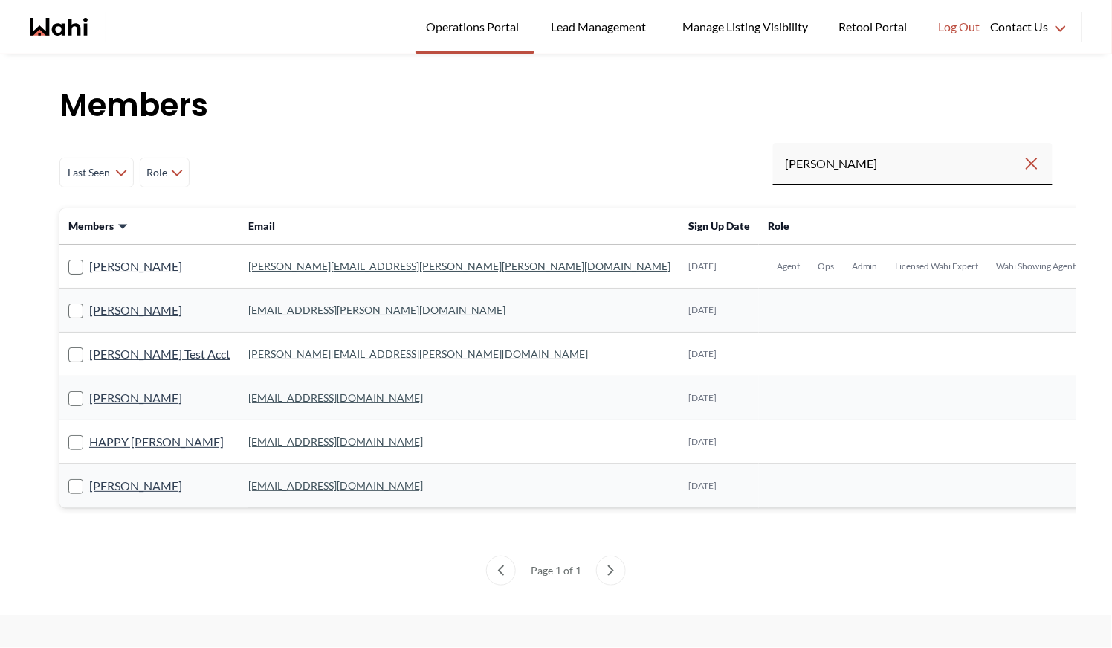
click at [284, 267] on link "[PERSON_NAME][EMAIL_ADDRESS][PERSON_NAME][PERSON_NAME][DOMAIN_NAME]" at bounding box center [459, 266] width 422 height 13
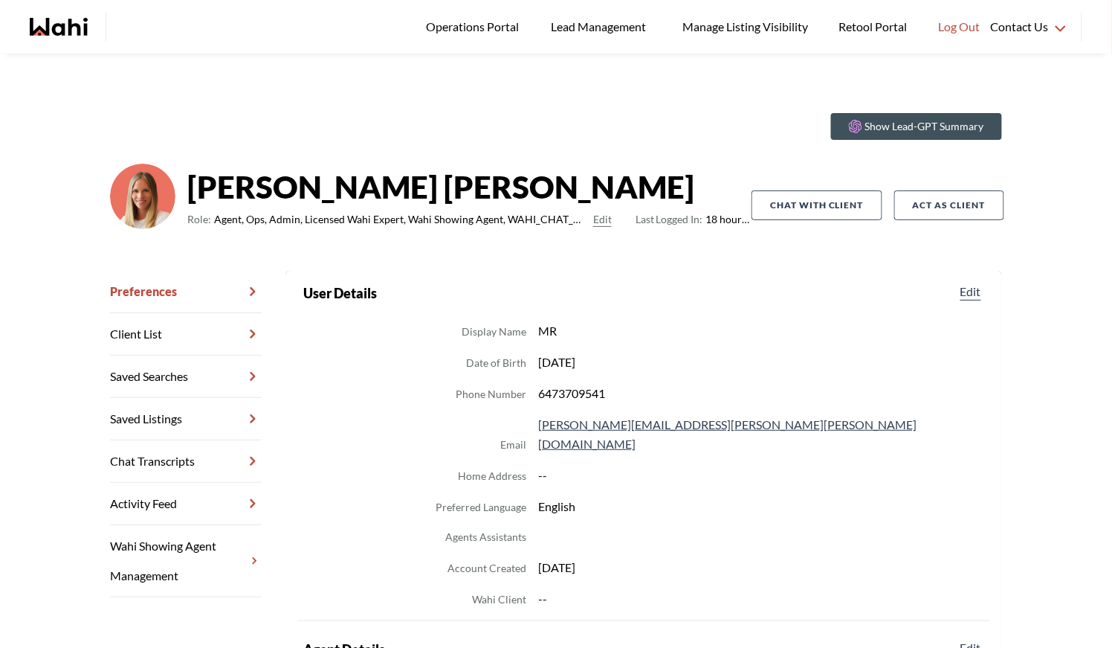
click at [178, 469] on link "Chat Transcripts" at bounding box center [186, 461] width 152 height 42
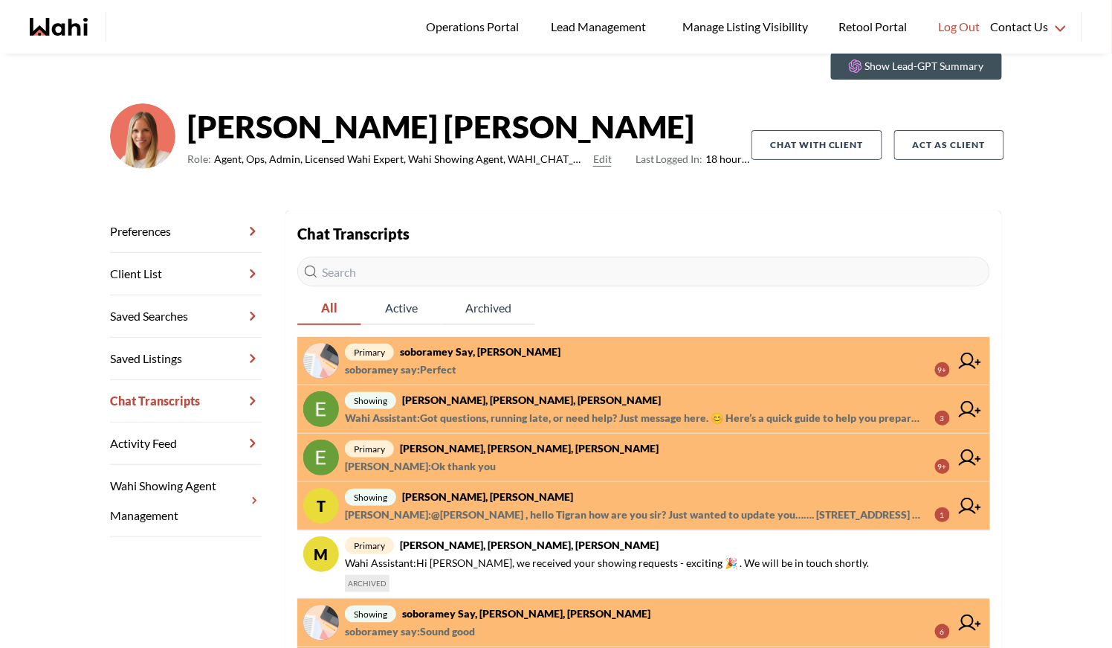
scroll to position [112, 0]
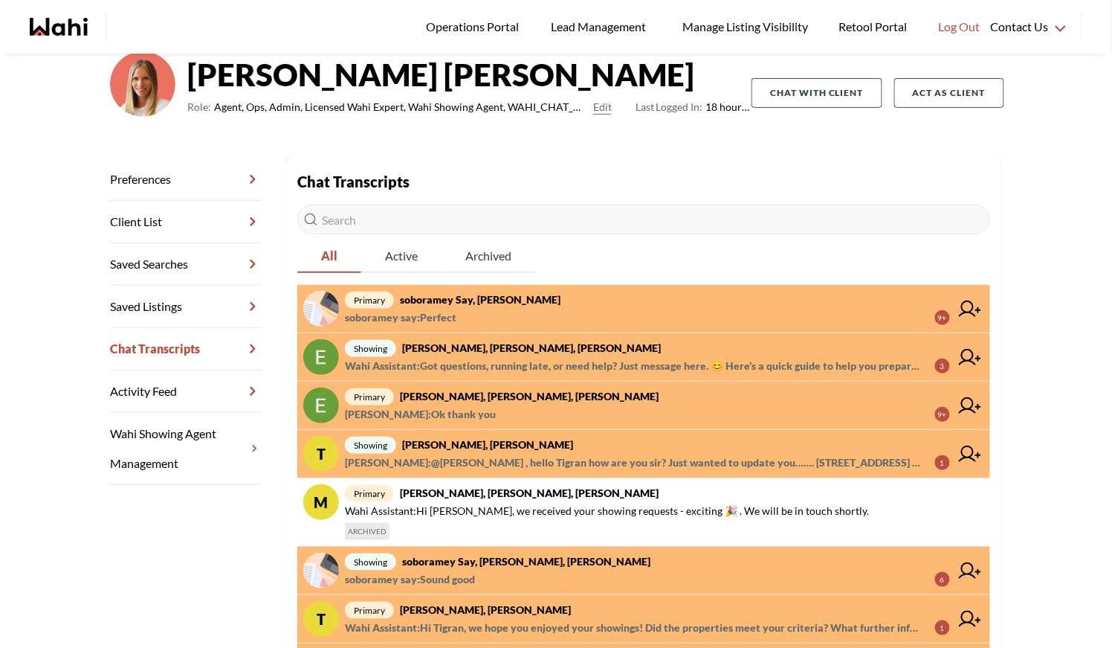
click at [487, 606] on strong "[PERSON_NAME], [PERSON_NAME]" at bounding box center [485, 609] width 171 height 13
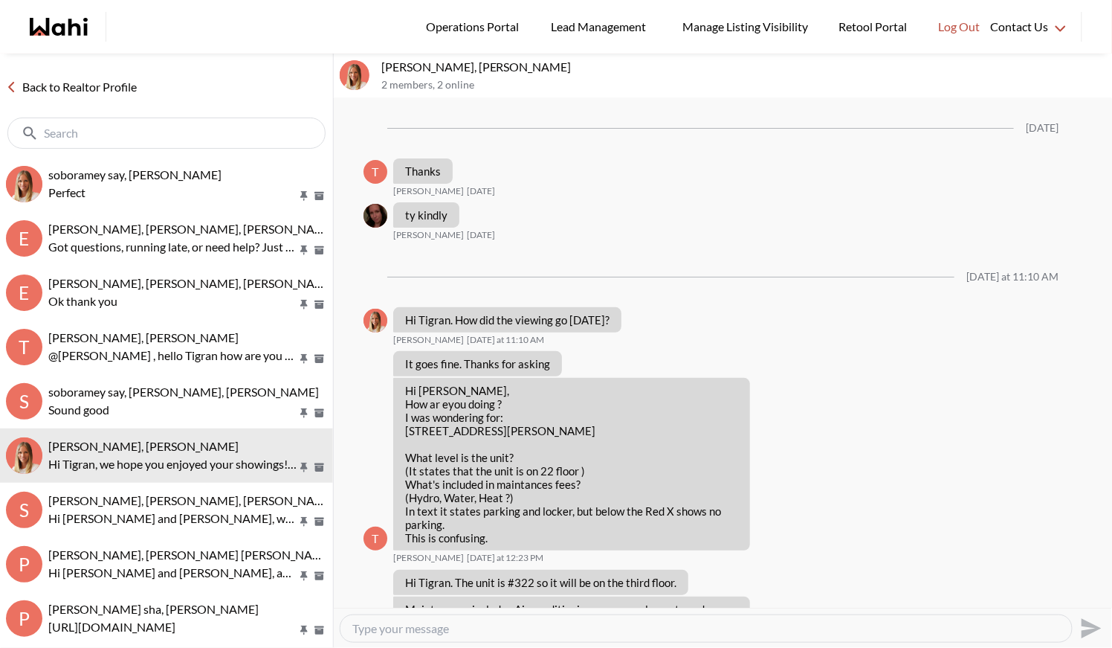
scroll to position [1359, 0]
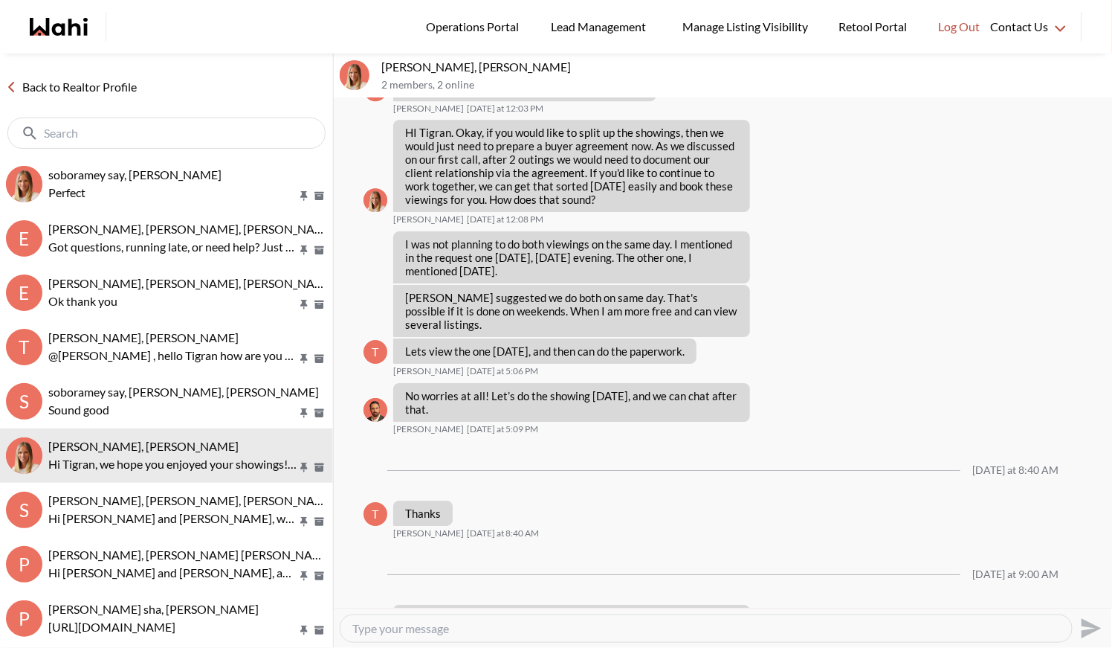
click at [94, 85] on link "Back to Realtor Profile" at bounding box center [71, 86] width 143 height 19
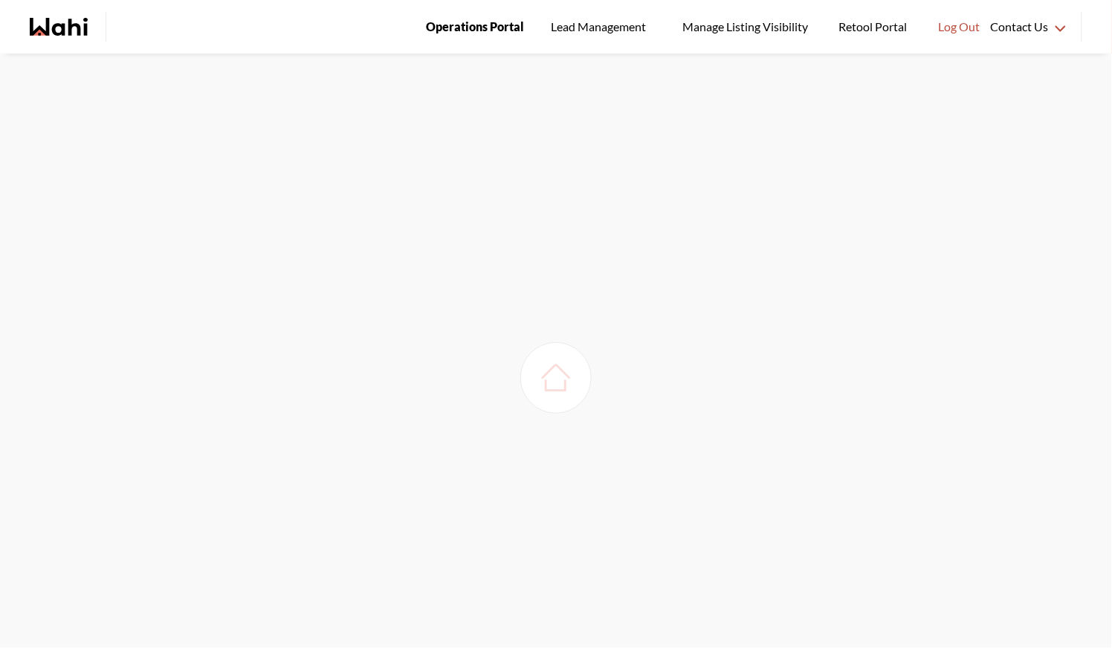
click at [481, 28] on span "Operations Portal" at bounding box center [475, 26] width 98 height 19
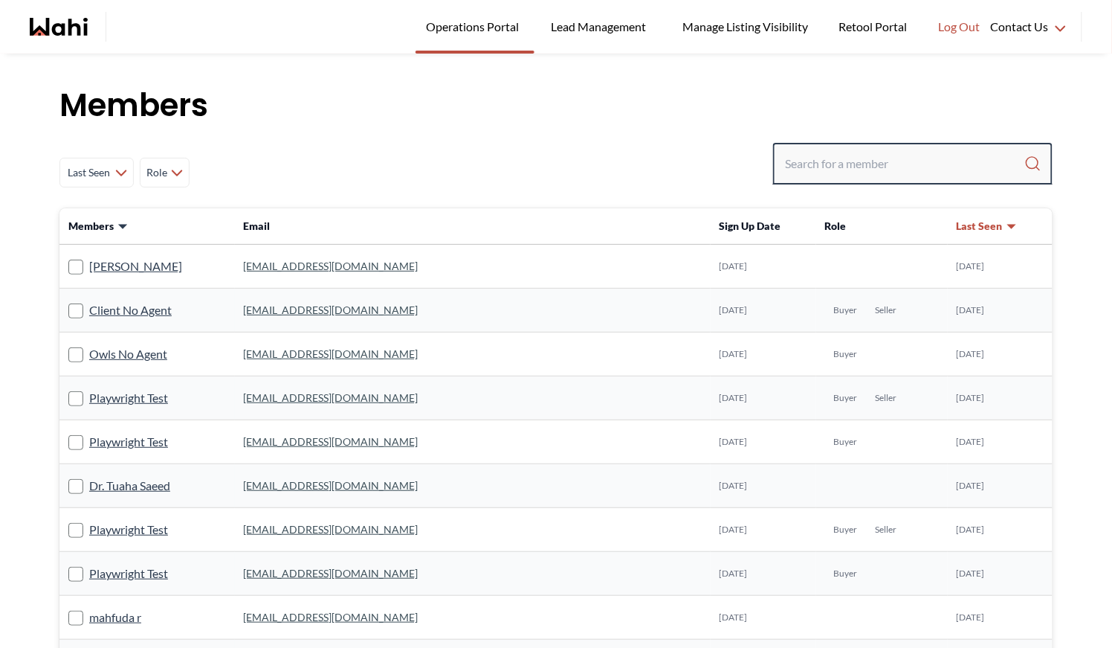
click at [880, 164] on input "Search input" at bounding box center [904, 163] width 239 height 27
type input "tigran"
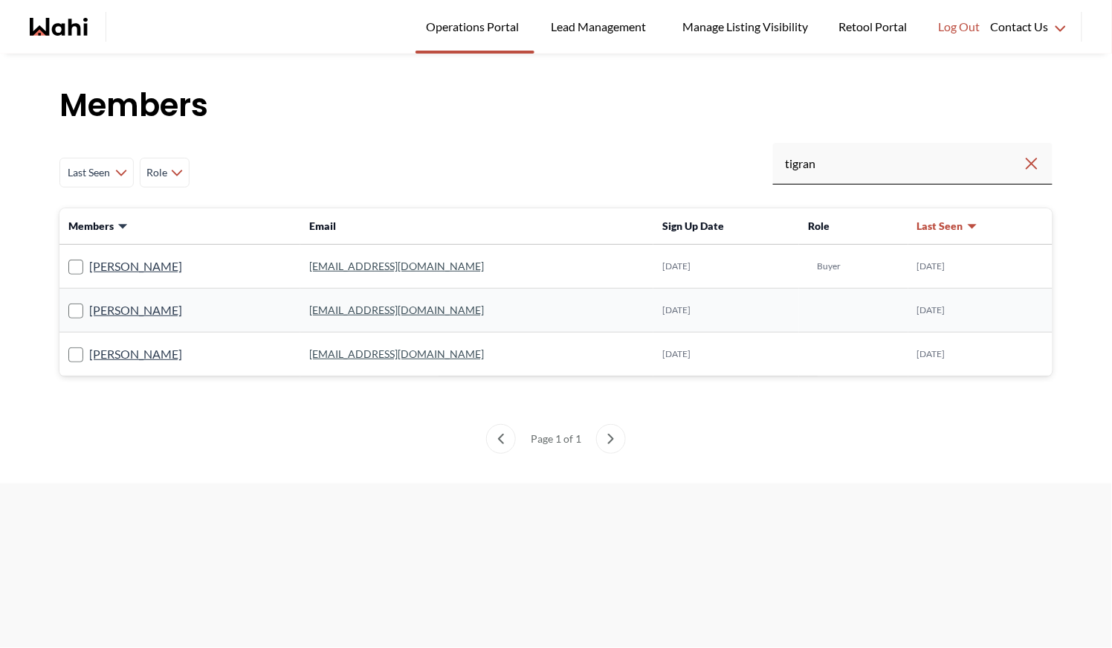
click at [413, 259] on td "[EMAIL_ADDRESS][DOMAIN_NAME]" at bounding box center [476, 267] width 353 height 44
click at [413, 265] on link "[EMAIL_ADDRESS][DOMAIN_NAME]" at bounding box center [396, 266] width 175 height 13
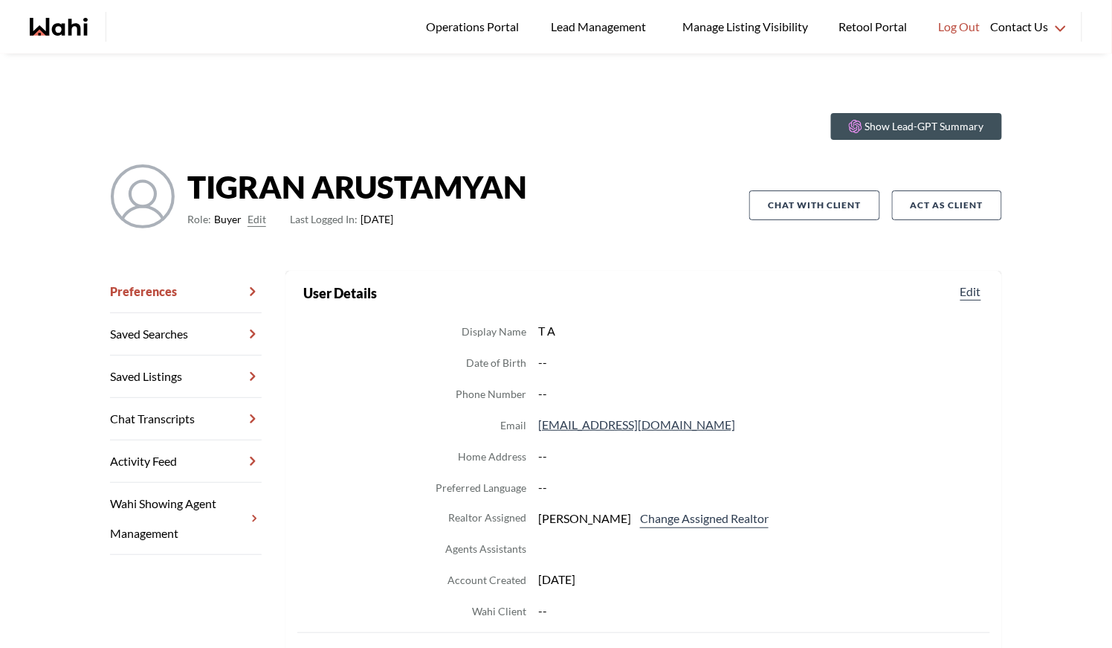
click at [205, 416] on link "Chat Transcripts" at bounding box center [186, 419] width 152 height 42
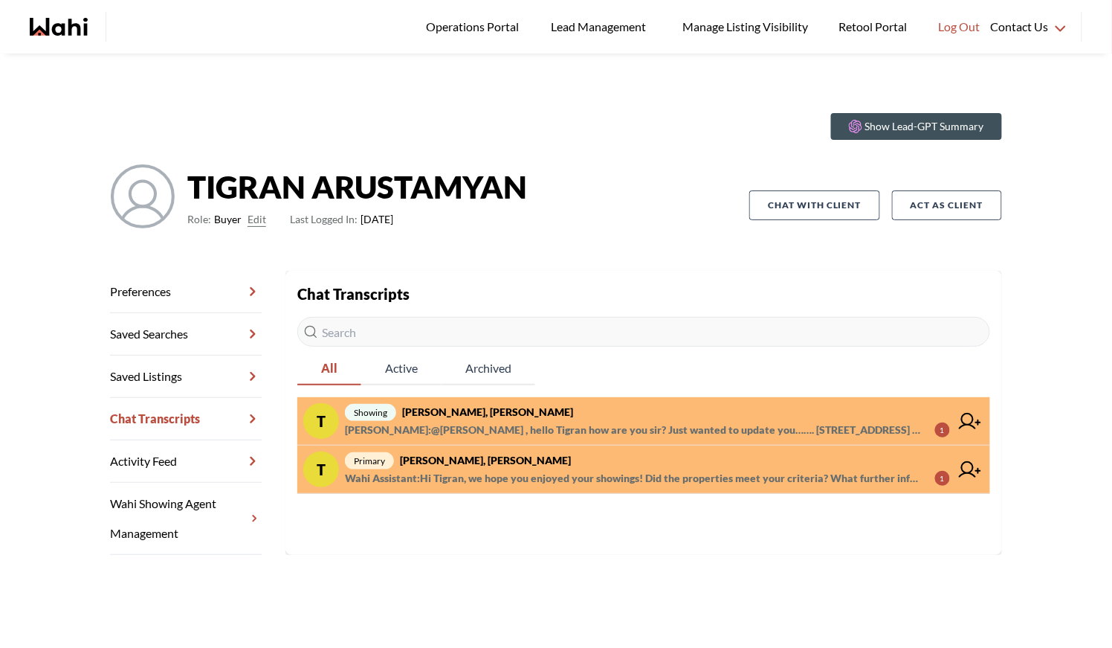
click at [523, 410] on strong "[PERSON_NAME], [PERSON_NAME]" at bounding box center [487, 411] width 171 height 13
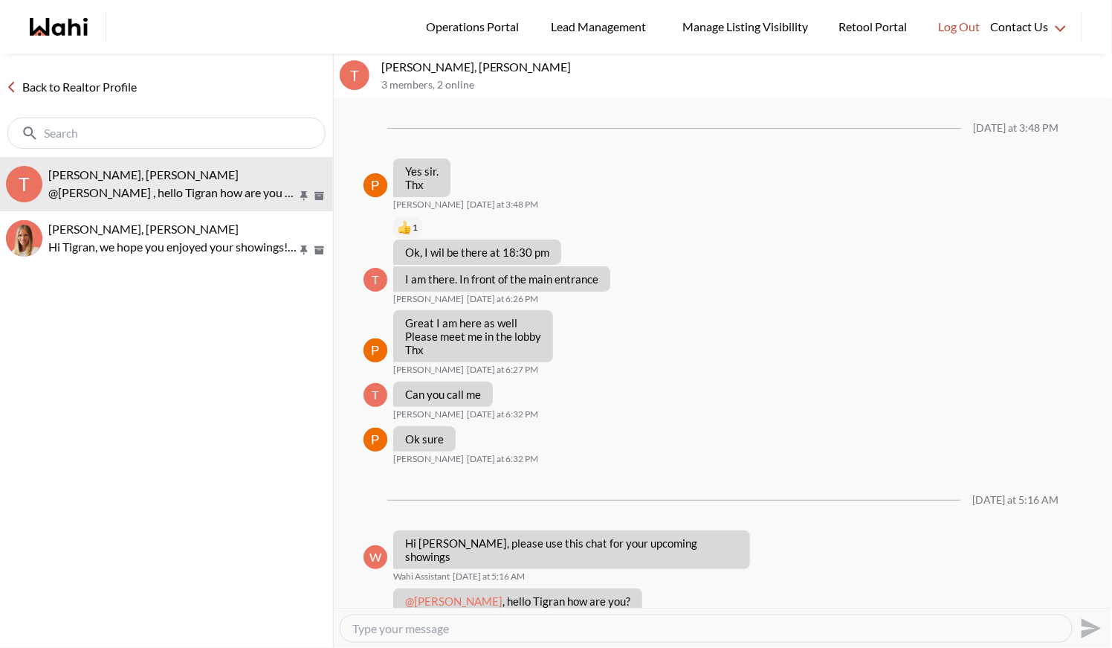
scroll to position [1204, 0]
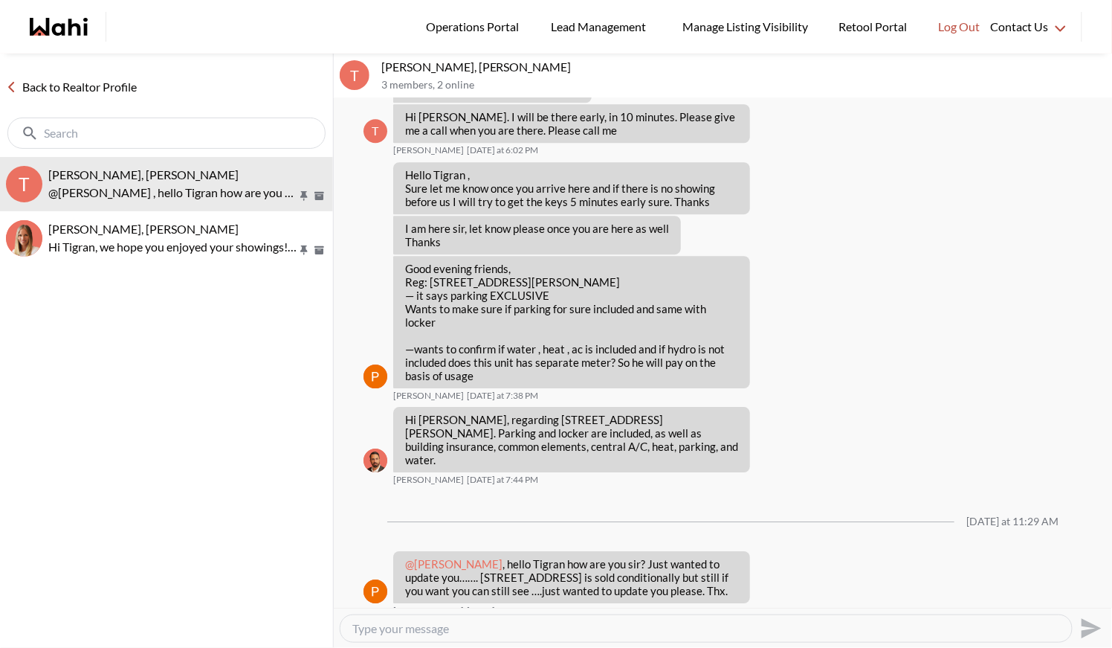
click at [417, 635] on textarea "Type your message" at bounding box center [706, 628] width 708 height 15
type textarea "We will be cancelling this outing. If it doesn't sell we can rebook. If you put…"
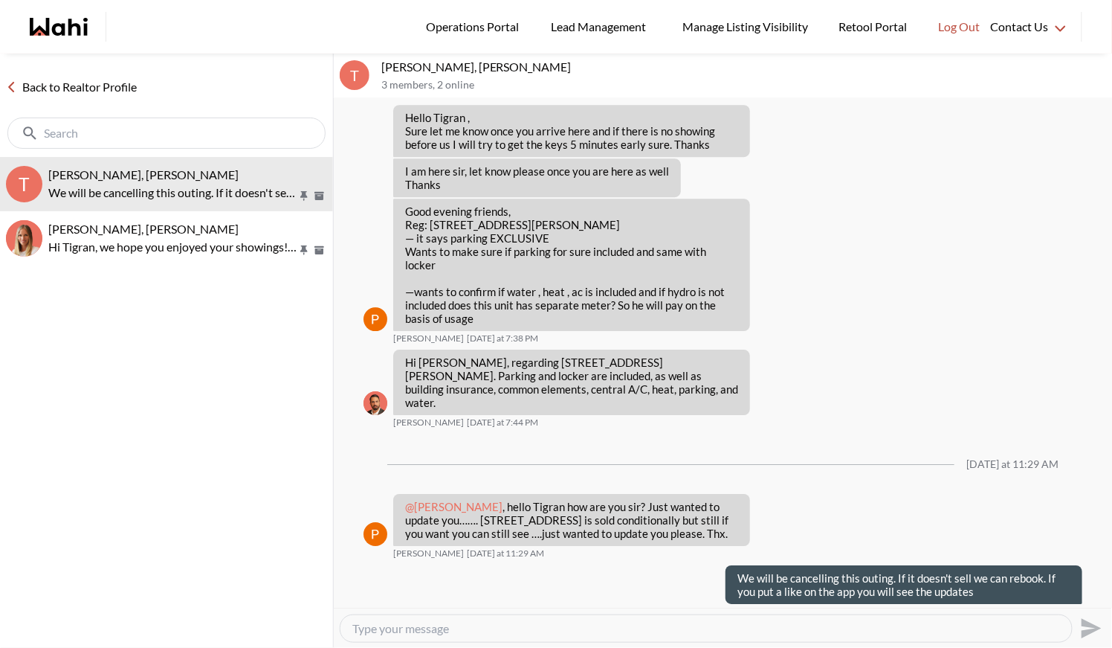
click at [90, 84] on link "Back to Realtor Profile" at bounding box center [71, 86] width 143 height 19
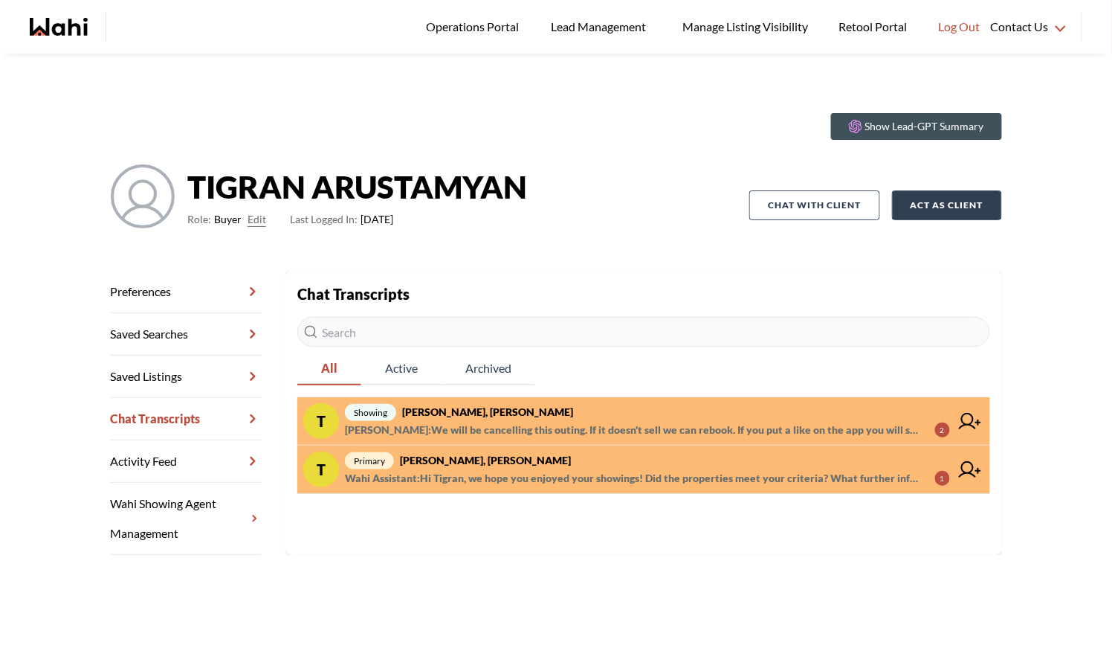
click at [944, 208] on button "Act as Client" at bounding box center [947, 205] width 110 height 30
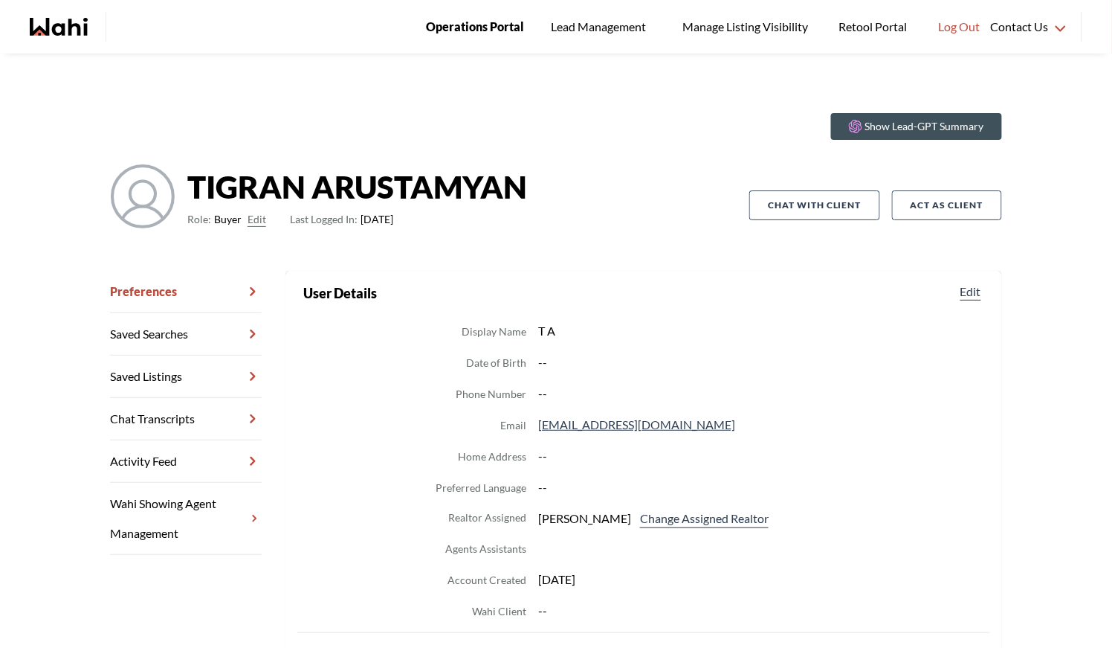
click at [489, 18] on span "Operations Portal" at bounding box center [475, 26] width 98 height 19
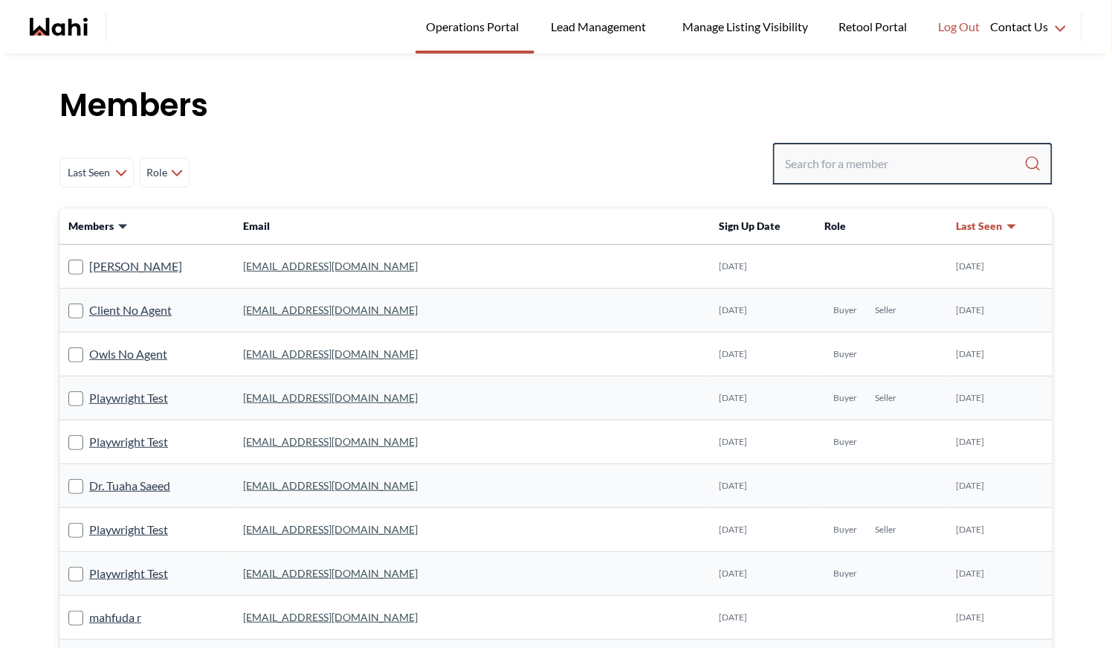
click at [791, 158] on input "Search input" at bounding box center [904, 163] width 239 height 27
type input "fara"
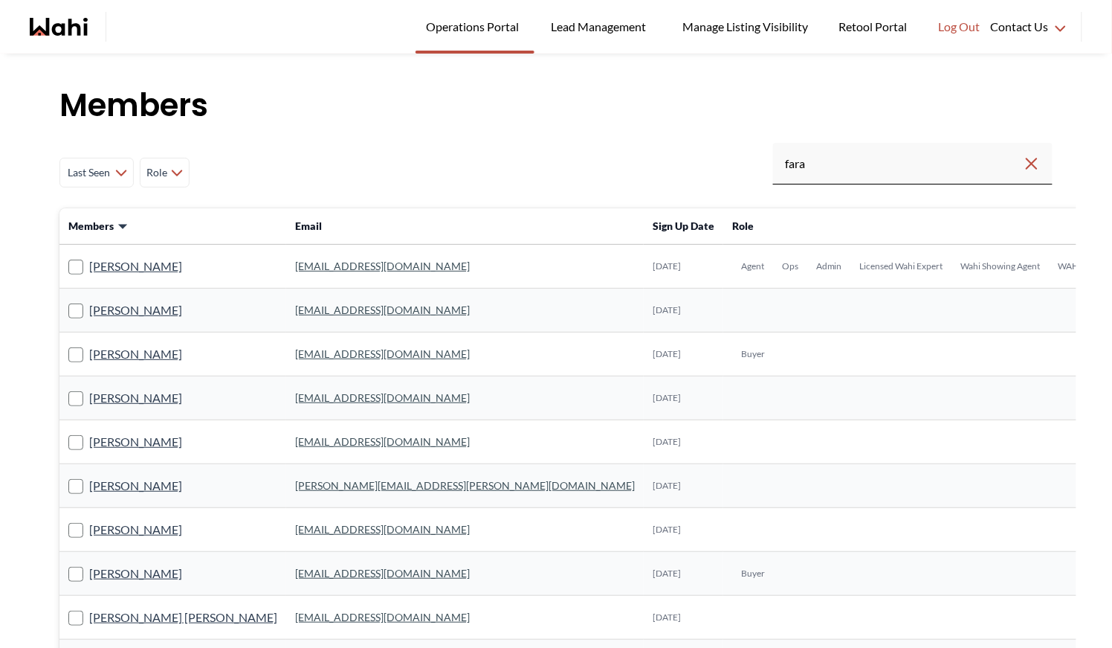
click at [295, 268] on link "[EMAIL_ADDRESS][DOMAIN_NAME]" at bounding box center [382, 266] width 175 height 13
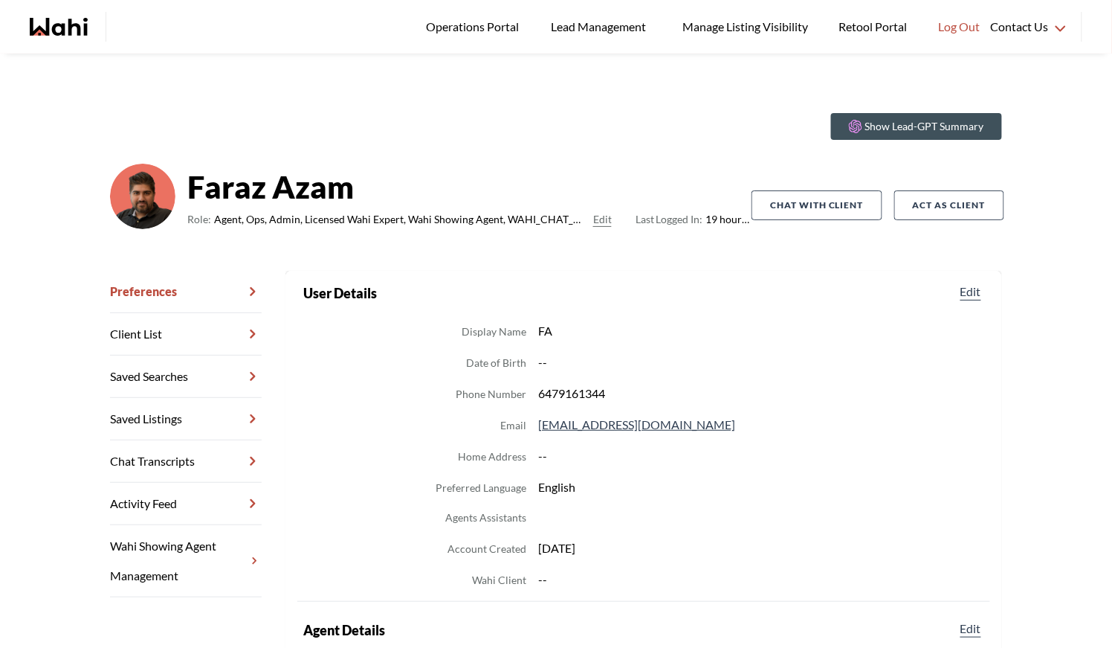
click at [187, 465] on link "Chat Transcripts" at bounding box center [186, 461] width 152 height 42
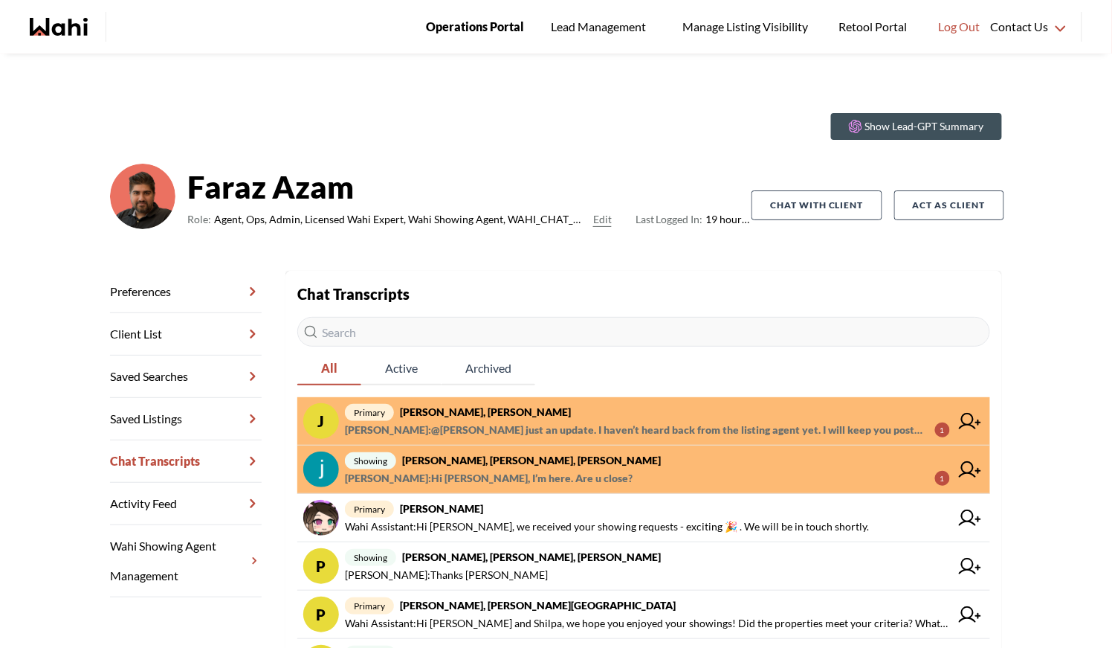
click at [478, 22] on span "Operations Portal" at bounding box center [475, 26] width 98 height 19
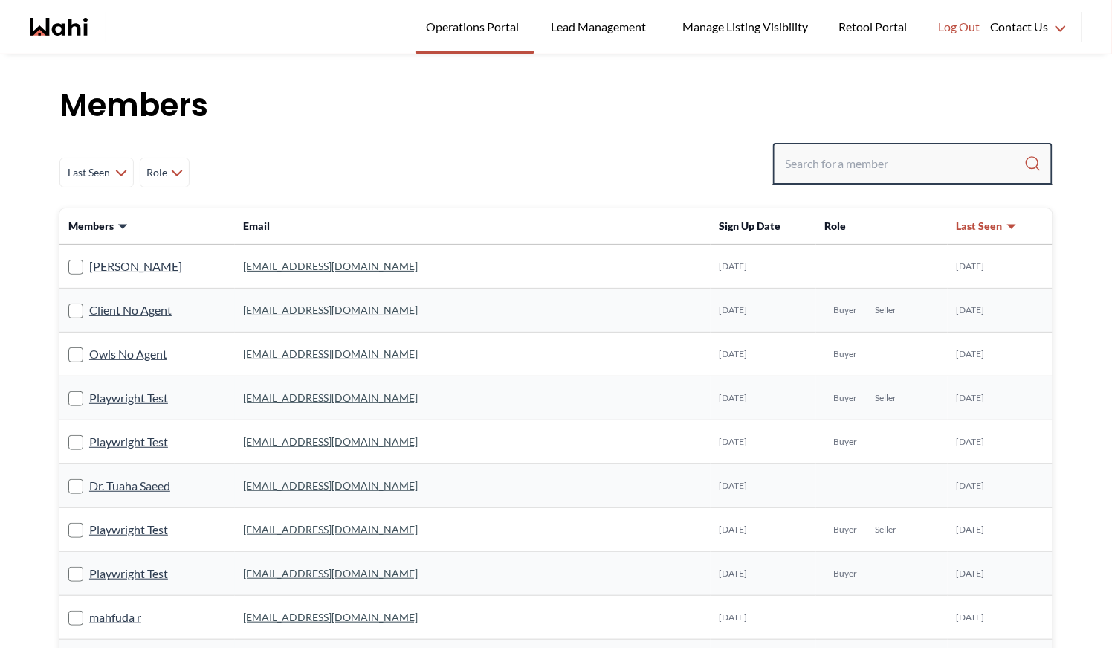
click at [869, 170] on input "Search input" at bounding box center [904, 163] width 239 height 27
type input "behnam"
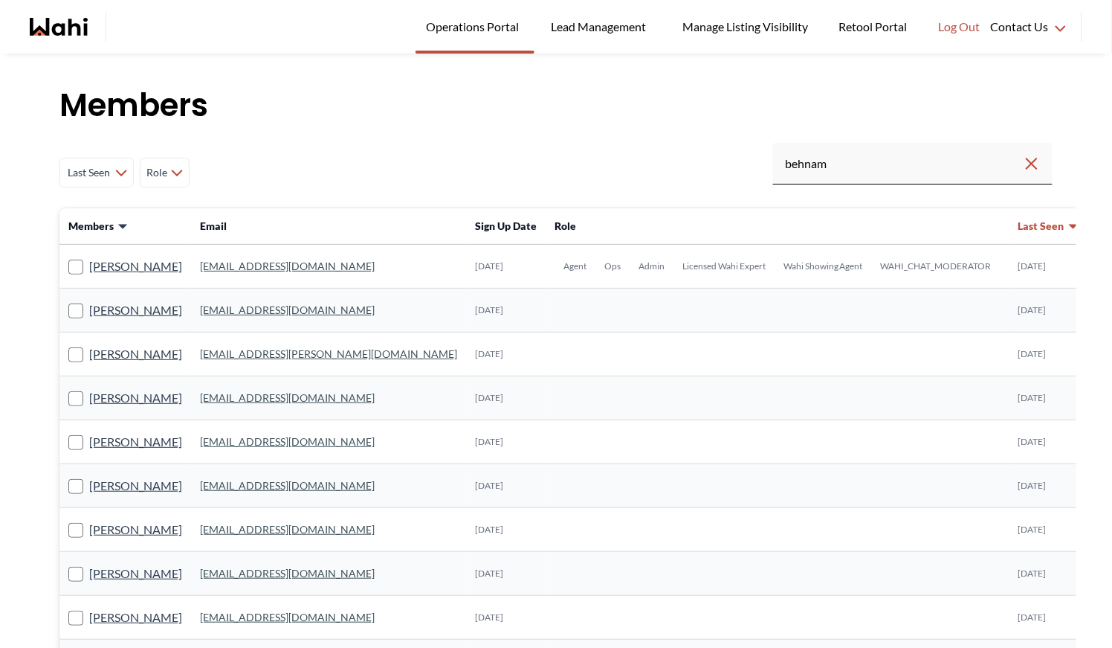
click at [294, 258] on td "behnam.fazili@wahi.com" at bounding box center [328, 267] width 275 height 44
click at [292, 258] on td "behnam.fazili@wahi.com" at bounding box center [328, 267] width 275 height 44
click at [292, 267] on link "behnam.fazili@wahi.com" at bounding box center [287, 266] width 175 height 13
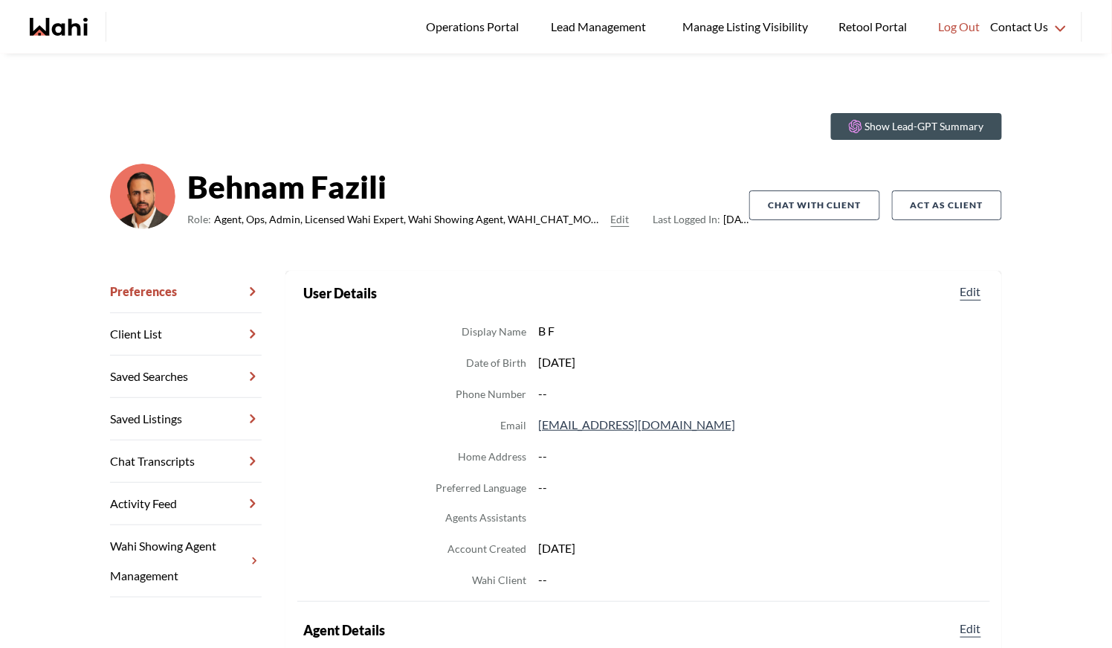
click at [185, 455] on link "Chat Transcripts" at bounding box center [186, 461] width 152 height 42
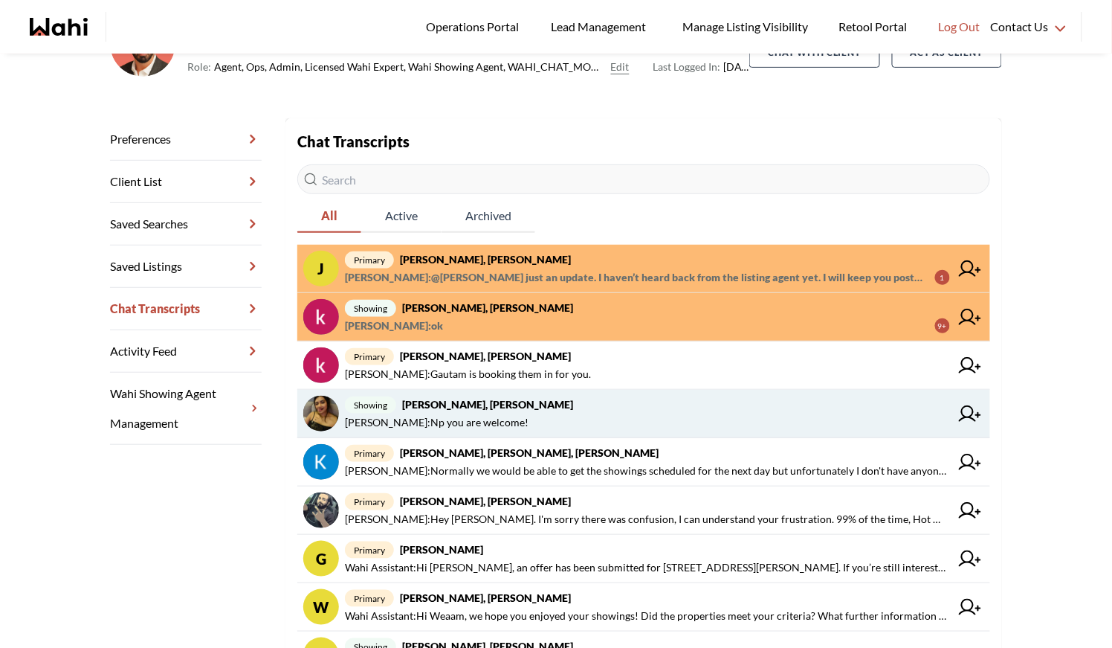
scroll to position [164, 0]
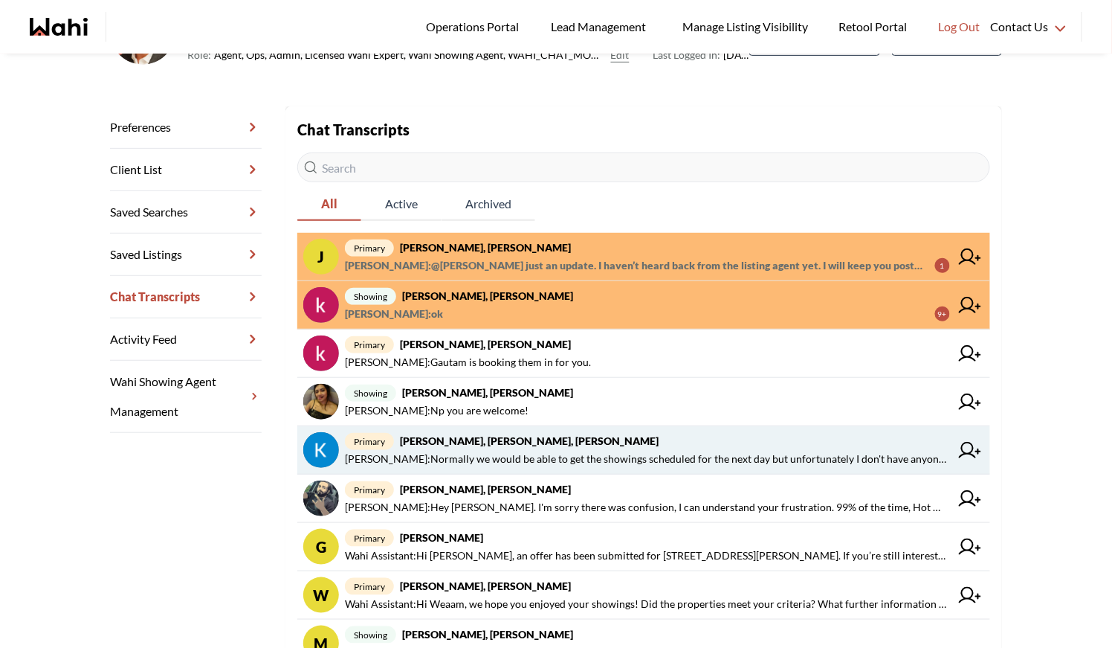
click at [559, 436] on strong "Kevin McKay, Fawzia Sheikh, Behnam" at bounding box center [529, 440] width 259 height 13
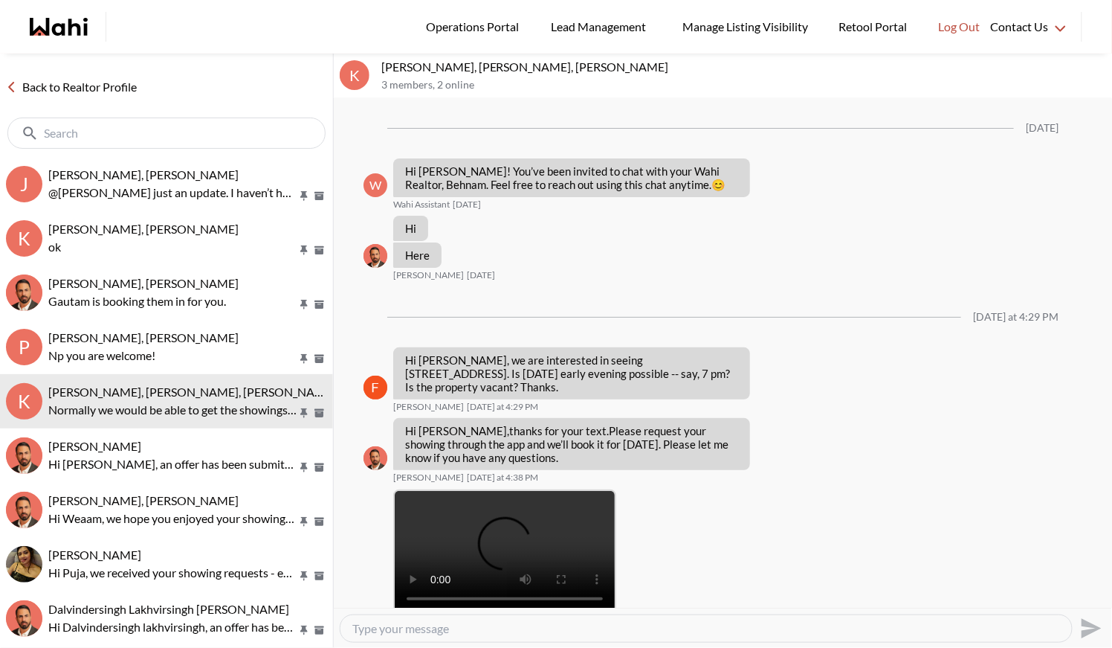
scroll to position [1669, 0]
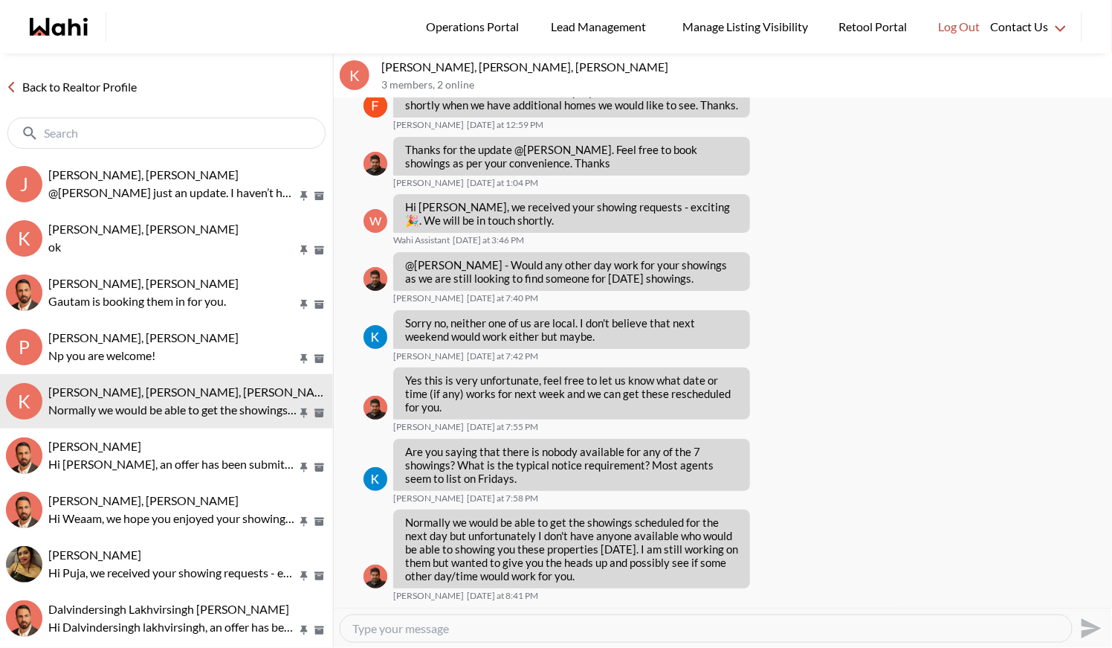
click at [426, 631] on textarea "Type your message" at bounding box center [706, 628] width 708 height 15
type textarea "Hi Kevin we have a showing agent for tomorrow"
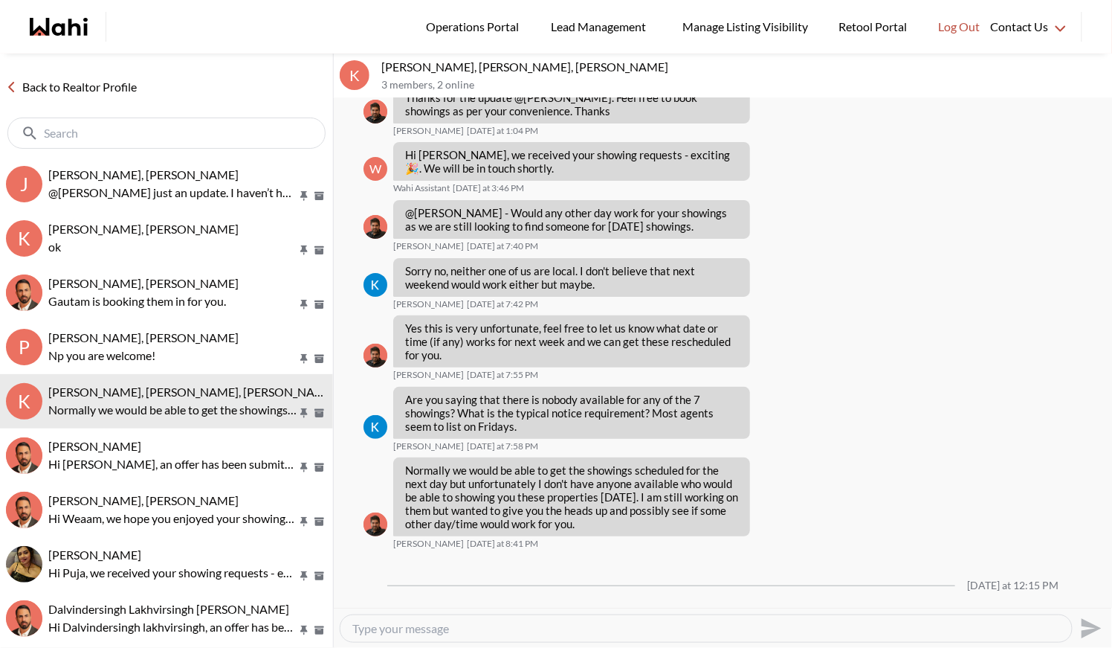
scroll to position [1773, 0]
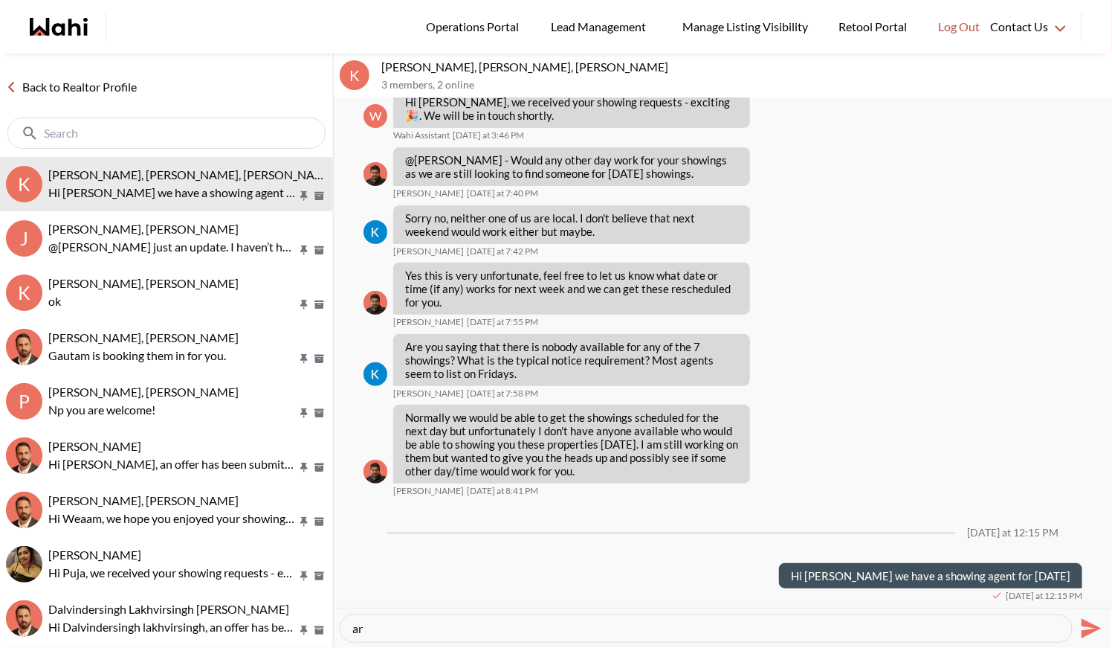
type textarea "a"
type textarea "F"
type textarea "C"
type textarea "He can start the showings around 3 or 3:30"
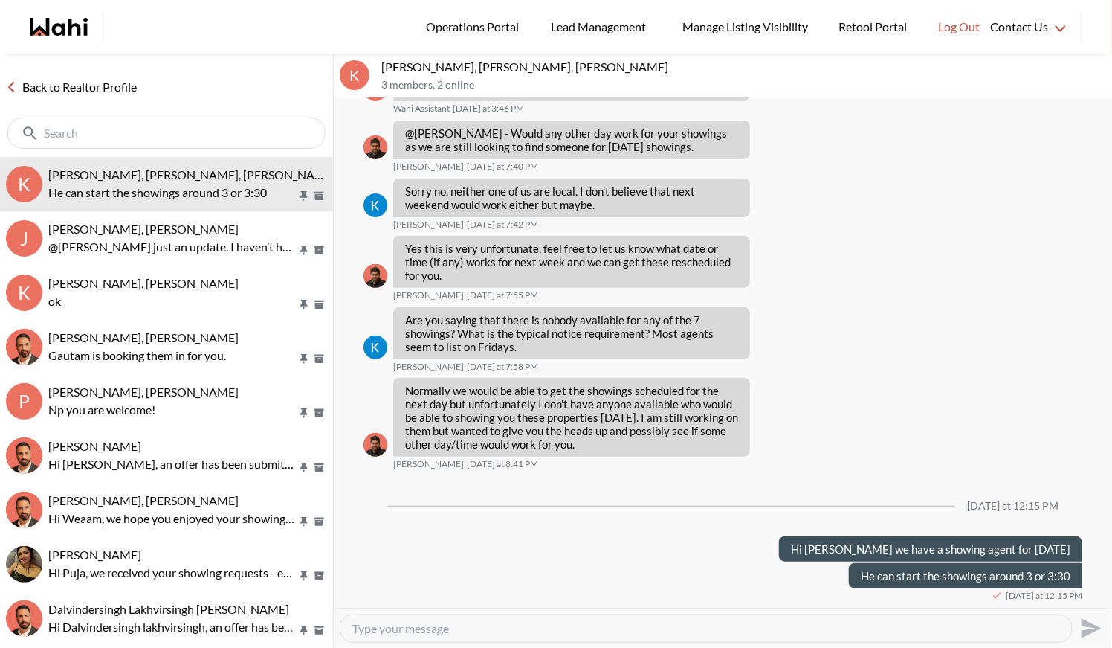
click at [89, 77] on link "Back to Realtor Profile" at bounding box center [71, 86] width 143 height 19
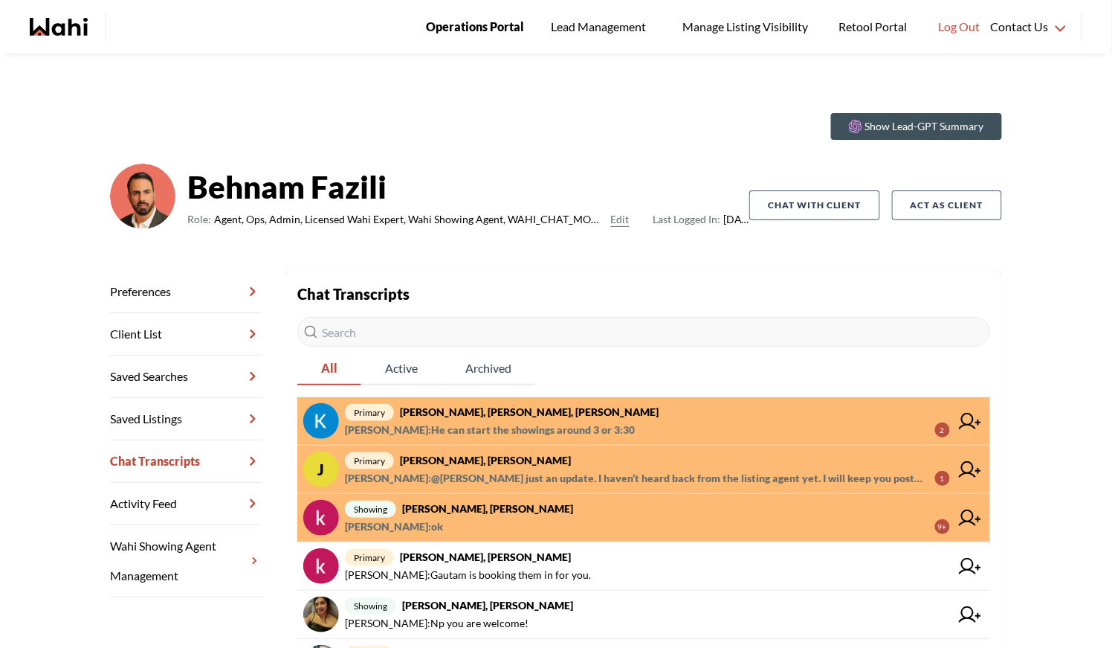
click at [465, 22] on span "Operations Portal" at bounding box center [475, 26] width 98 height 19
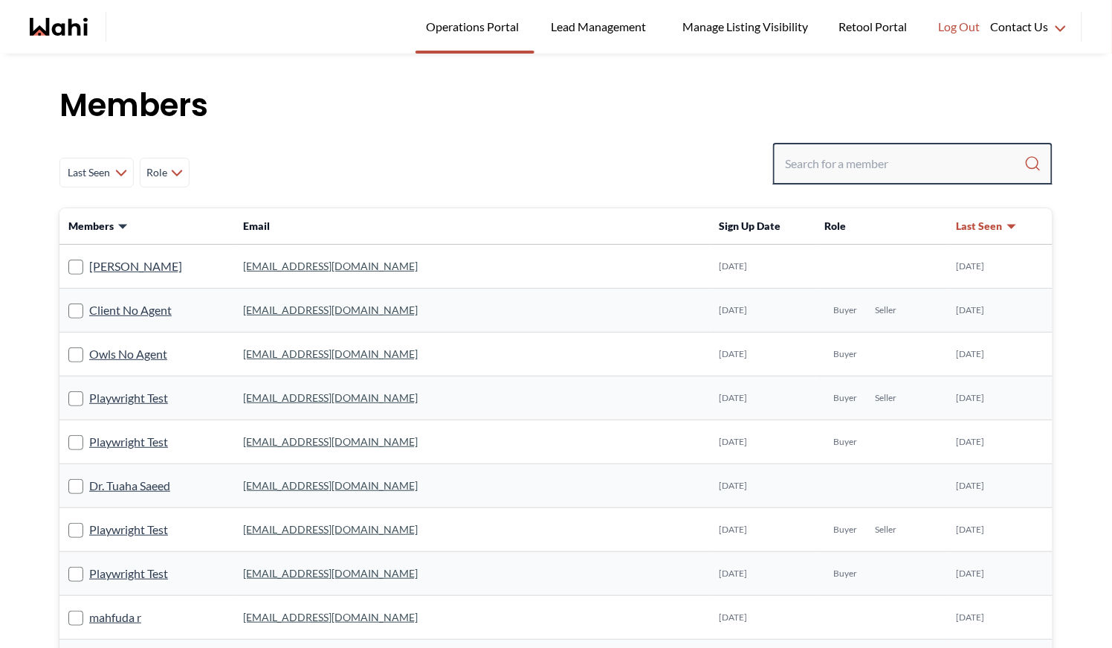
click at [822, 158] on input "Search input" at bounding box center [904, 163] width 239 height 27
type input "ryckman"
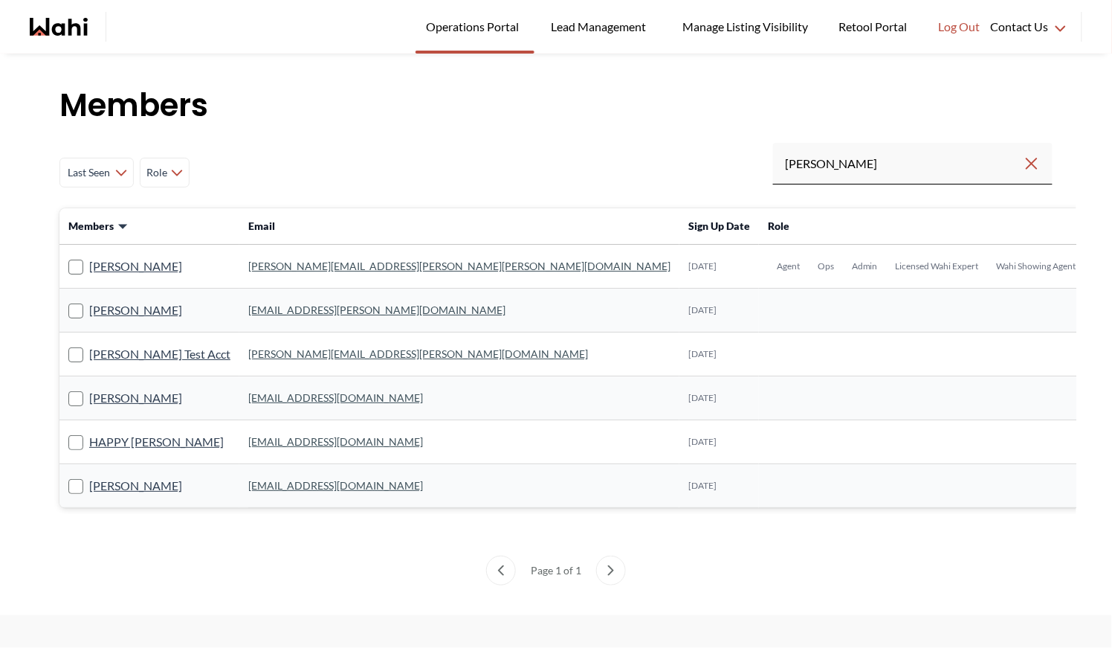
click at [271, 265] on link "michelle.williams@wahi.com" at bounding box center [459, 266] width 422 height 13
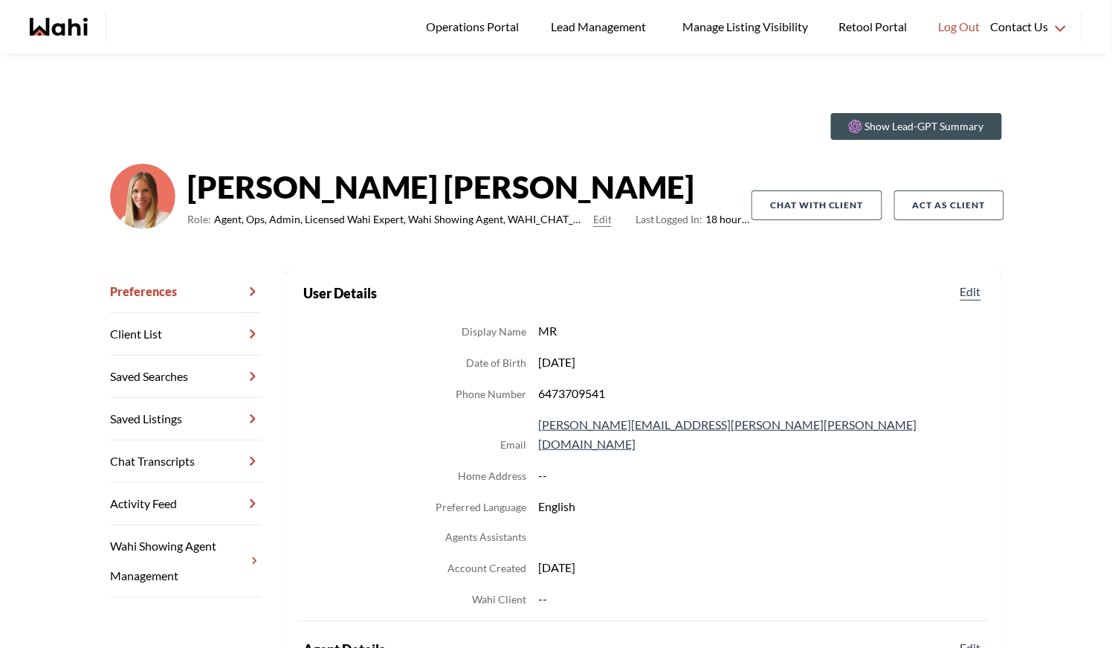
click at [190, 456] on link "Chat Transcripts" at bounding box center [186, 461] width 152 height 42
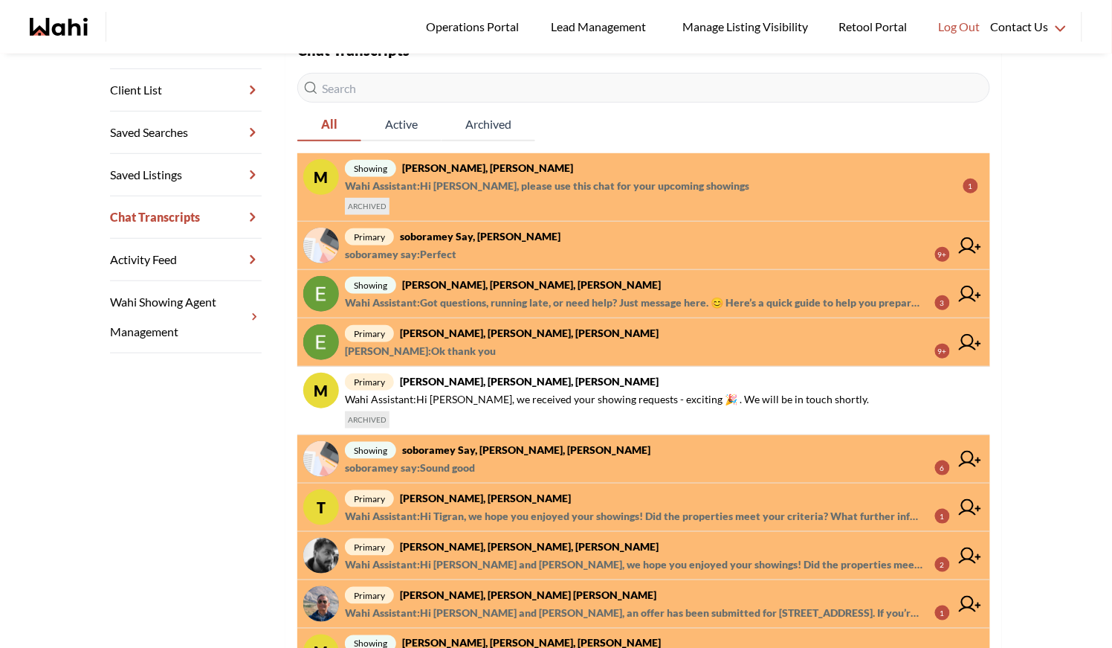
scroll to position [269, 0]
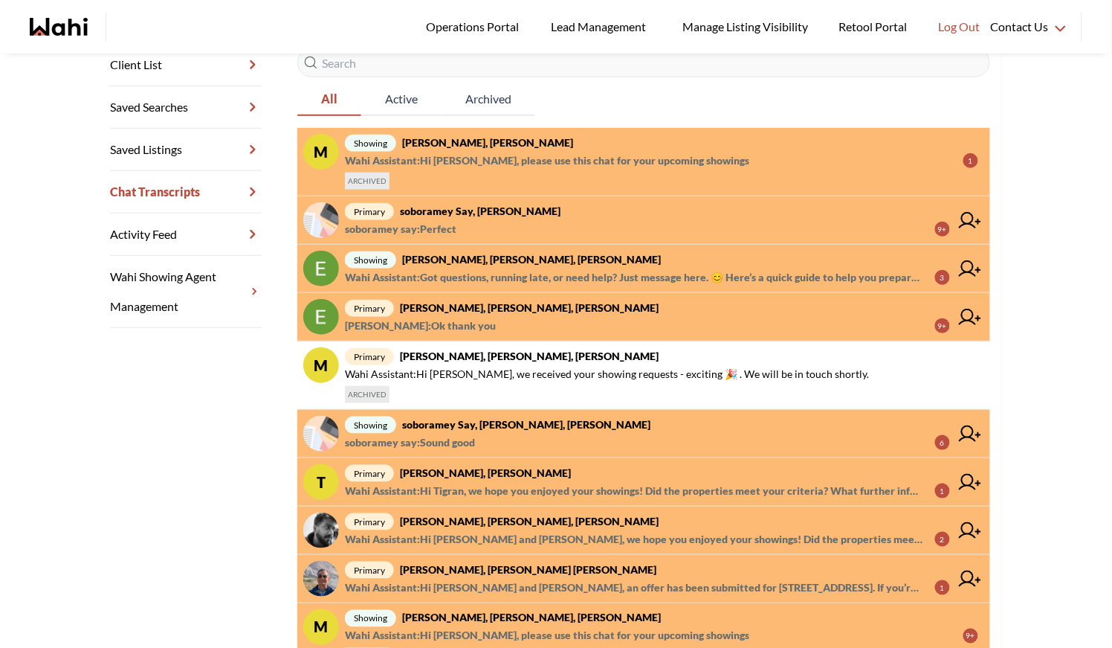
click at [526, 318] on span "Erik Odegaard : Ok thank you 9+" at bounding box center [647, 326] width 605 height 18
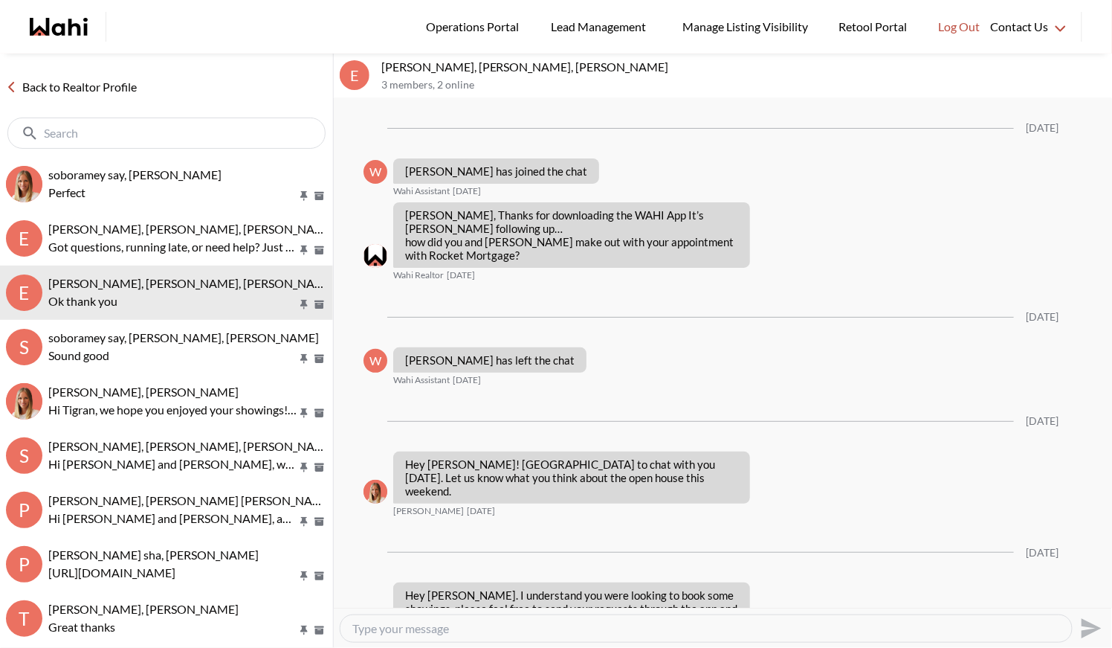
scroll to position [1685, 0]
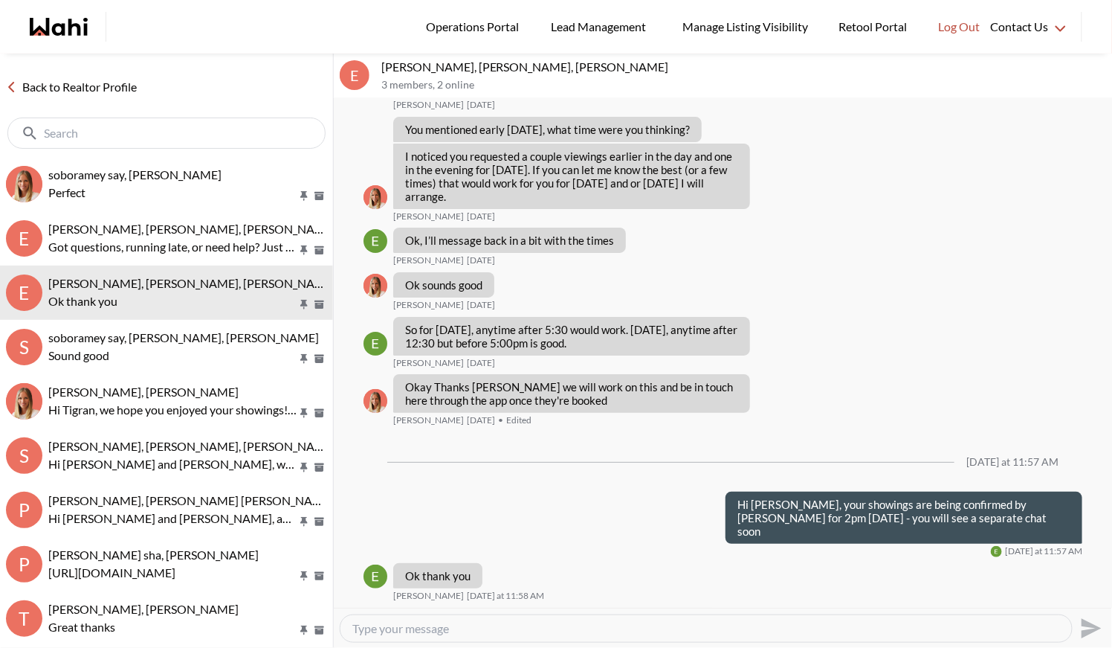
click at [425, 632] on textarea "Type your message" at bounding box center [706, 628] width 708 height 15
type textarea "our pleasure"
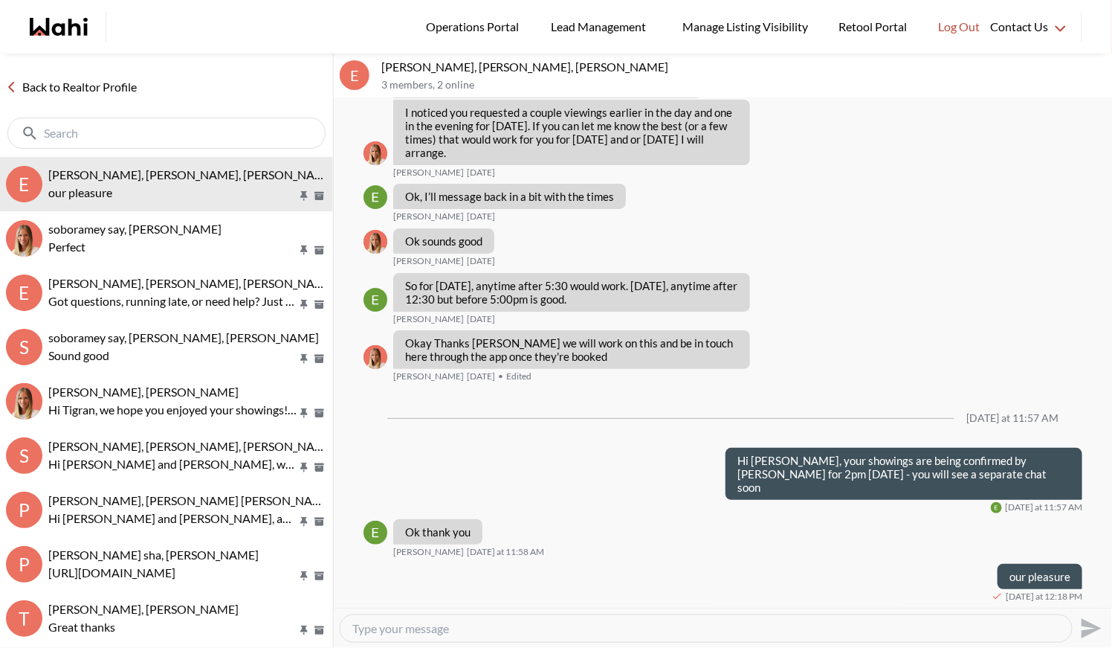
click at [96, 80] on link "Back to Realtor Profile" at bounding box center [71, 86] width 143 height 19
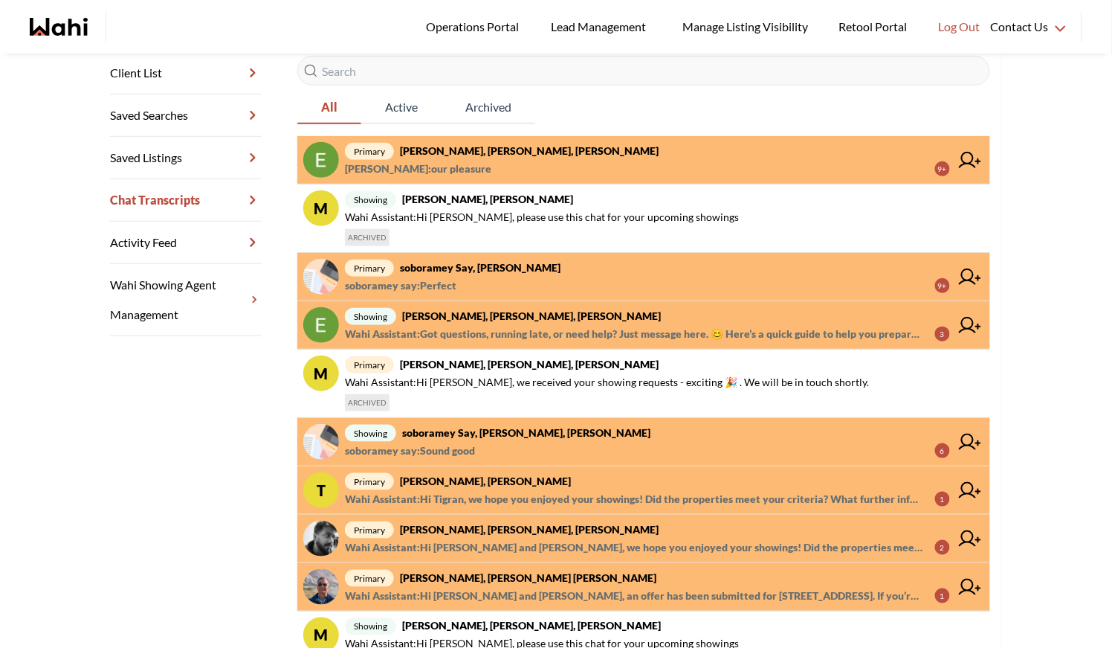
scroll to position [296, 0]
